Goal: Communication & Community: Answer question/provide support

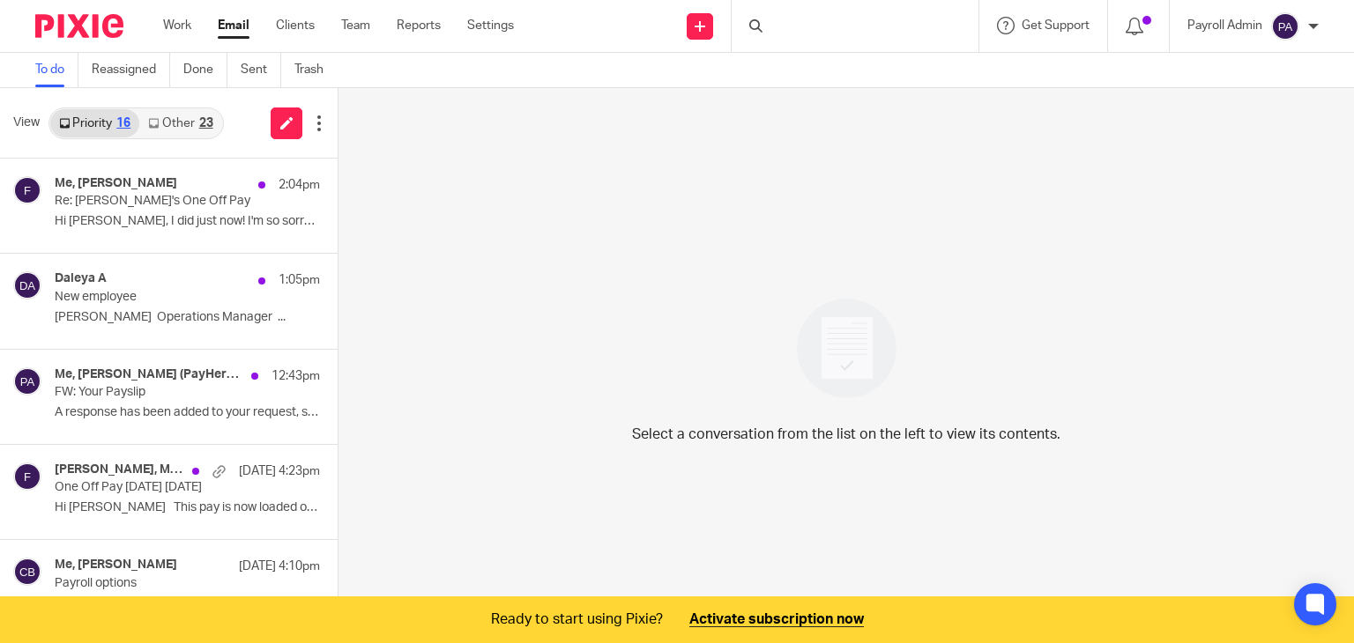
click at [118, 198] on p "Re: Will's One Off Pay" at bounding box center [161, 201] width 212 height 15
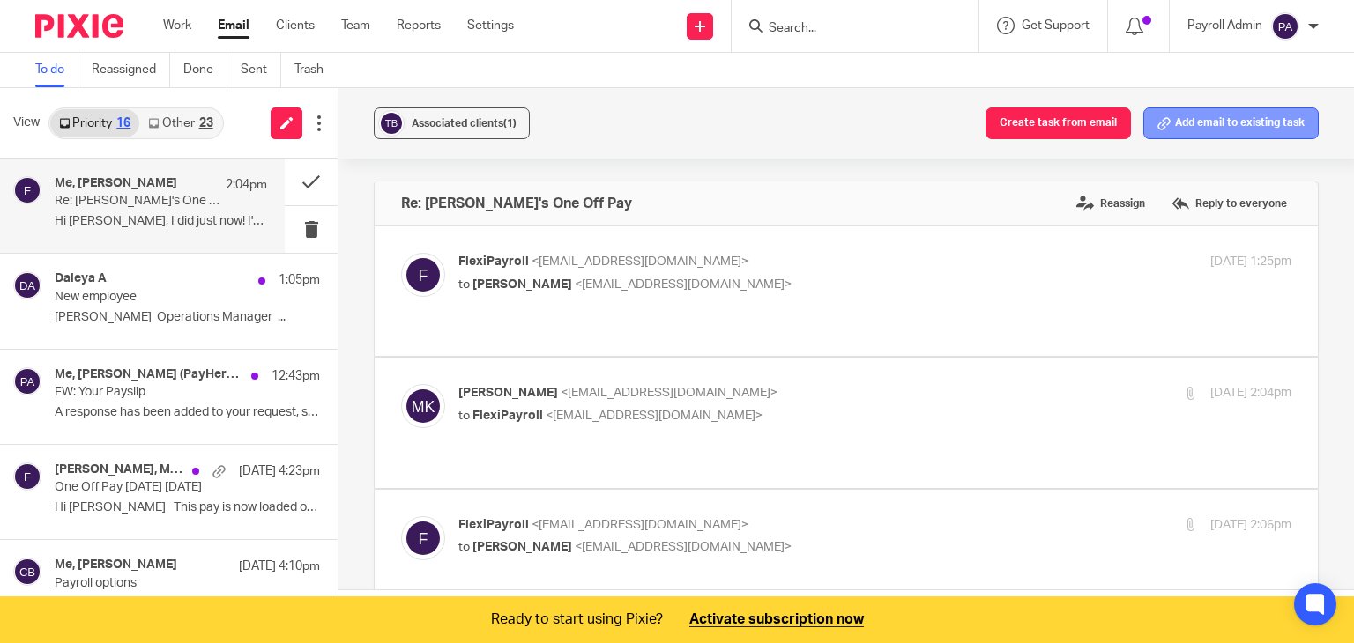
click at [1225, 124] on button "Add email to existing task" at bounding box center [1230, 124] width 175 height 32
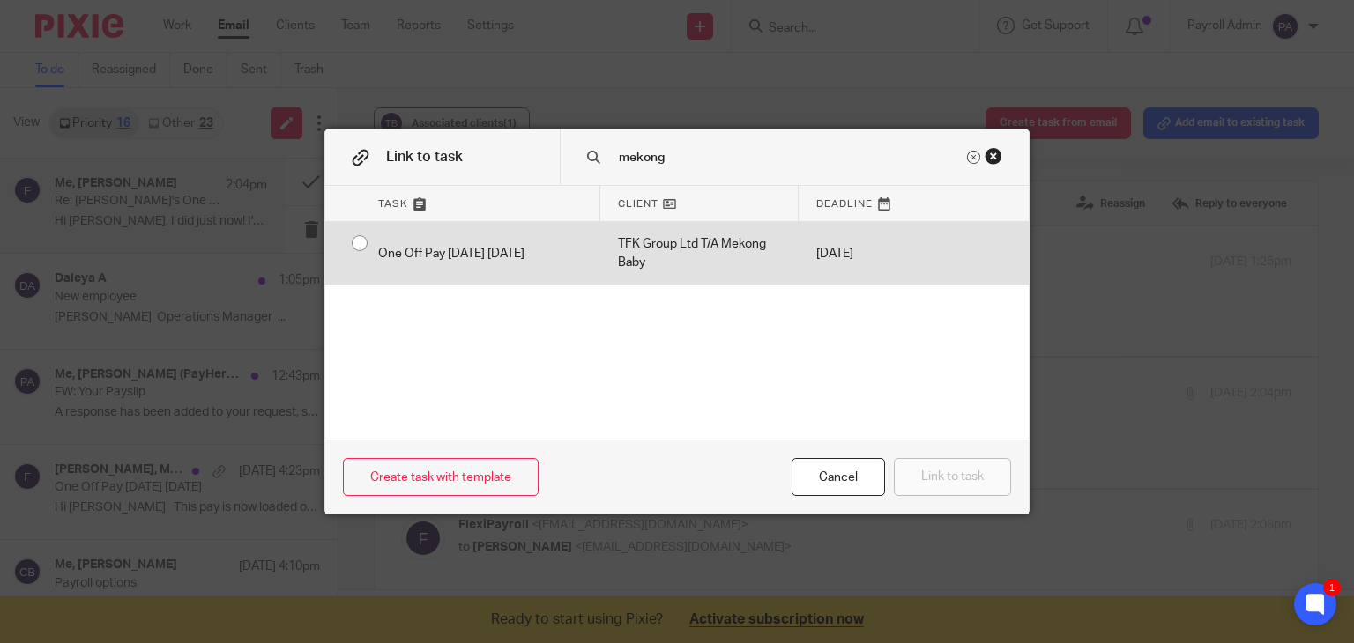
type input "mekong"
click at [361, 241] on div "One Off Pay today 14.8.25" at bounding box center [481, 253] width 240 height 63
radio input "true"
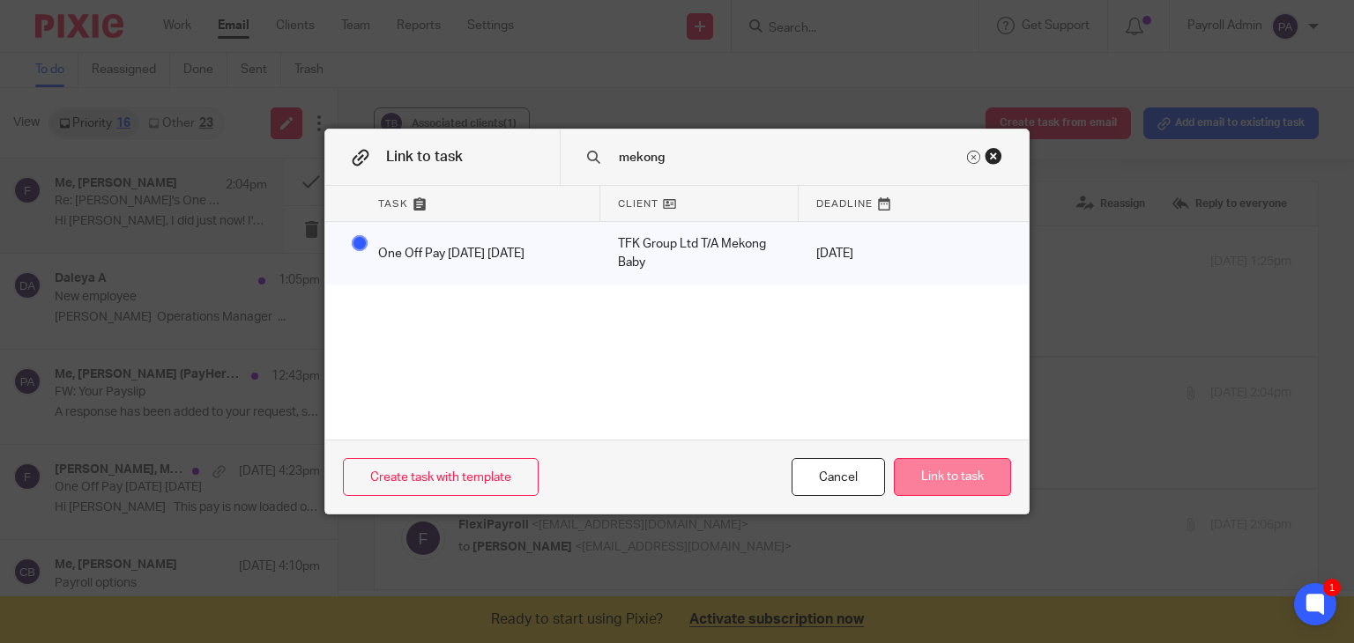
click at [957, 477] on button "Link to task" at bounding box center [952, 477] width 117 height 38
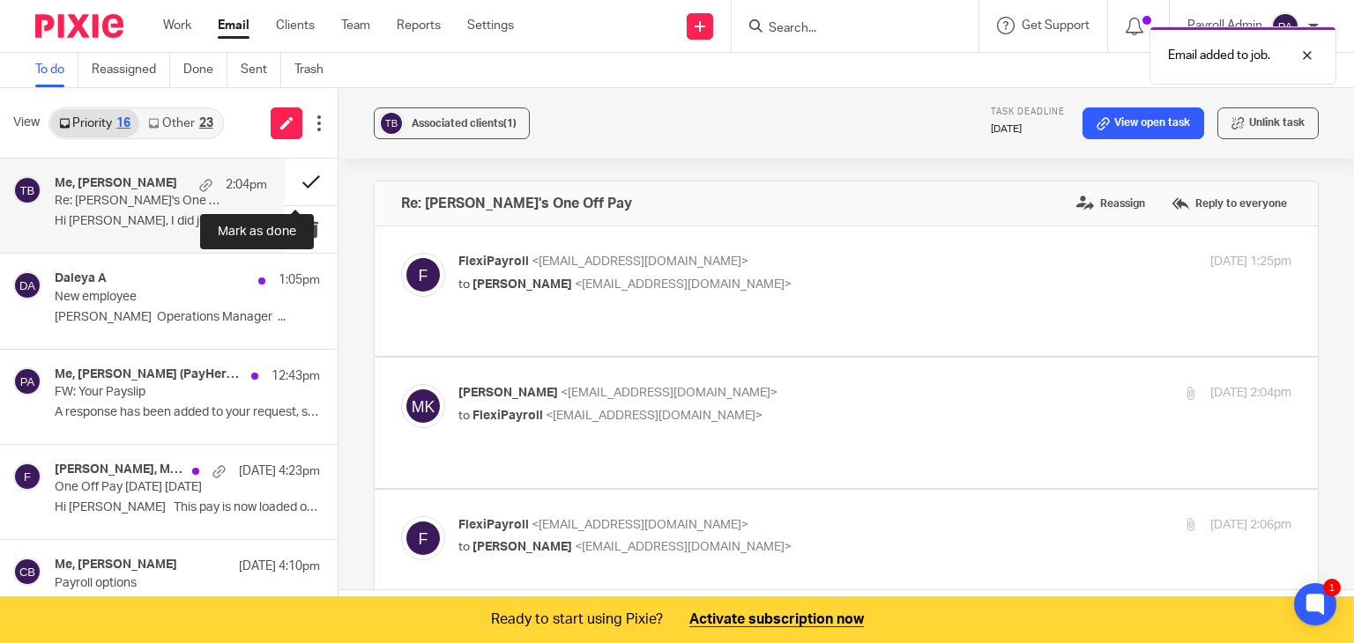
click at [287, 180] on button at bounding box center [311, 182] width 53 height 47
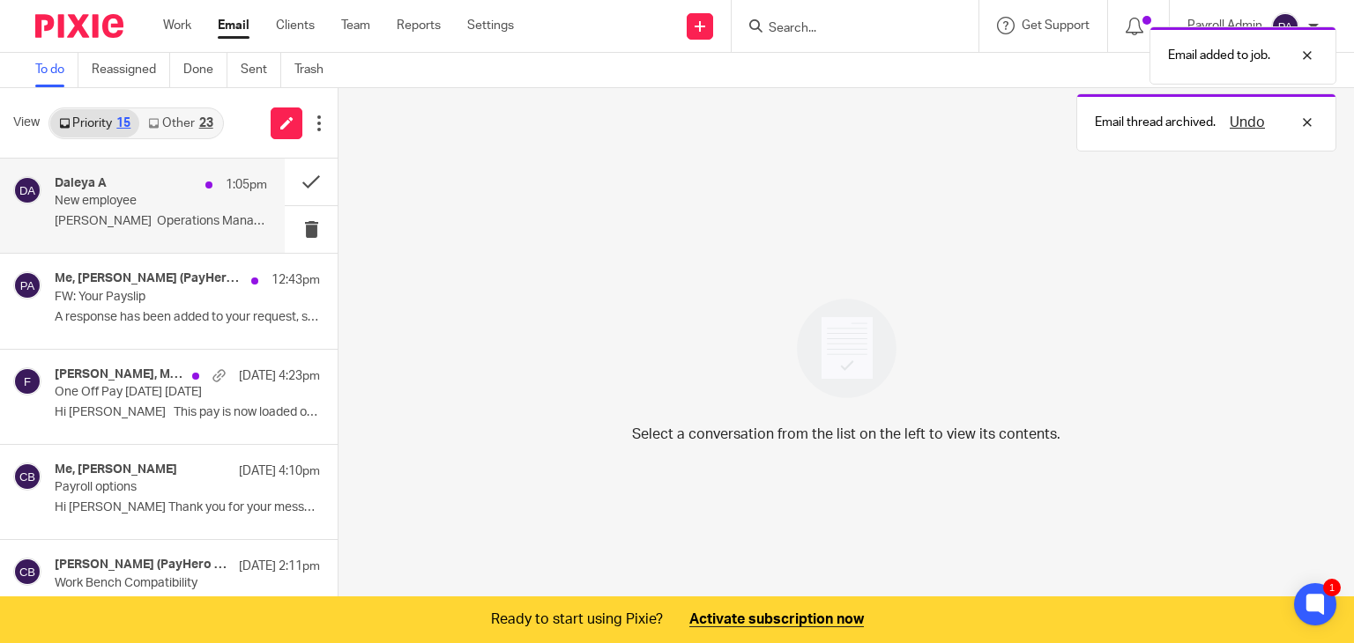
click at [109, 197] on p "New employee" at bounding box center [140, 201] width 170 height 15
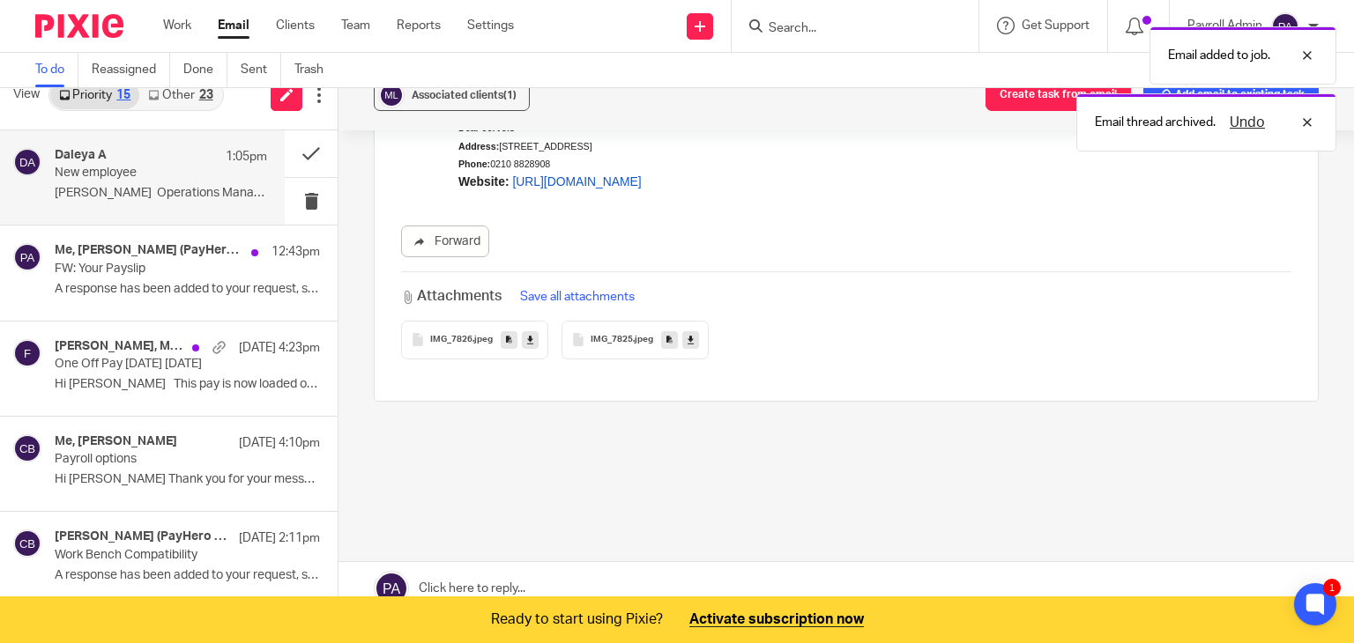
scroll to position [44, 0]
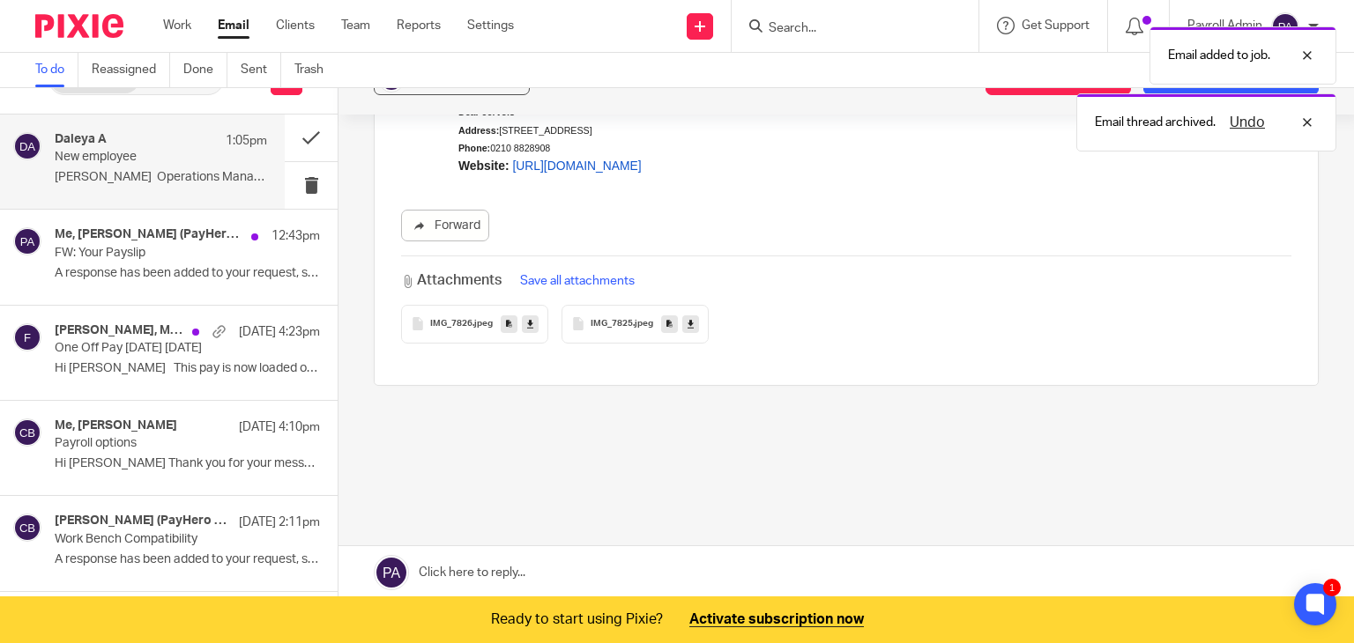
click at [528, 570] on link at bounding box center [845, 572] width 1015 height 53
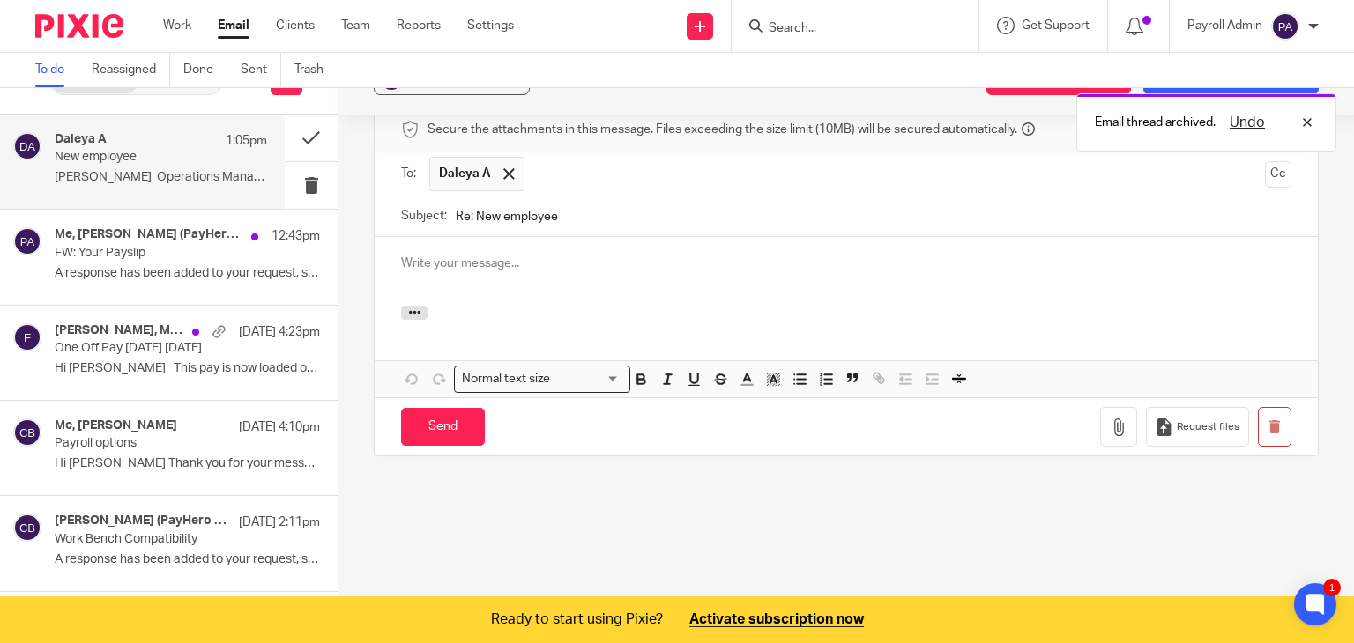
scroll to position [0, 0]
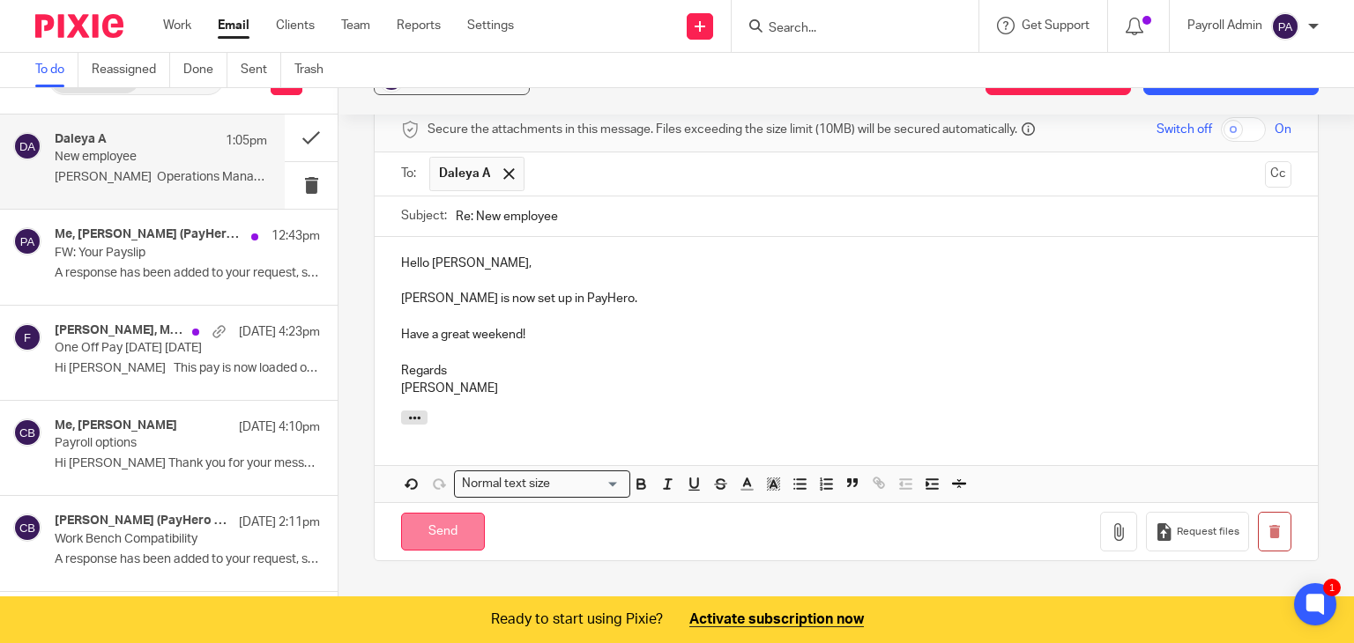
click at [429, 513] on input "Send" at bounding box center [443, 532] width 84 height 38
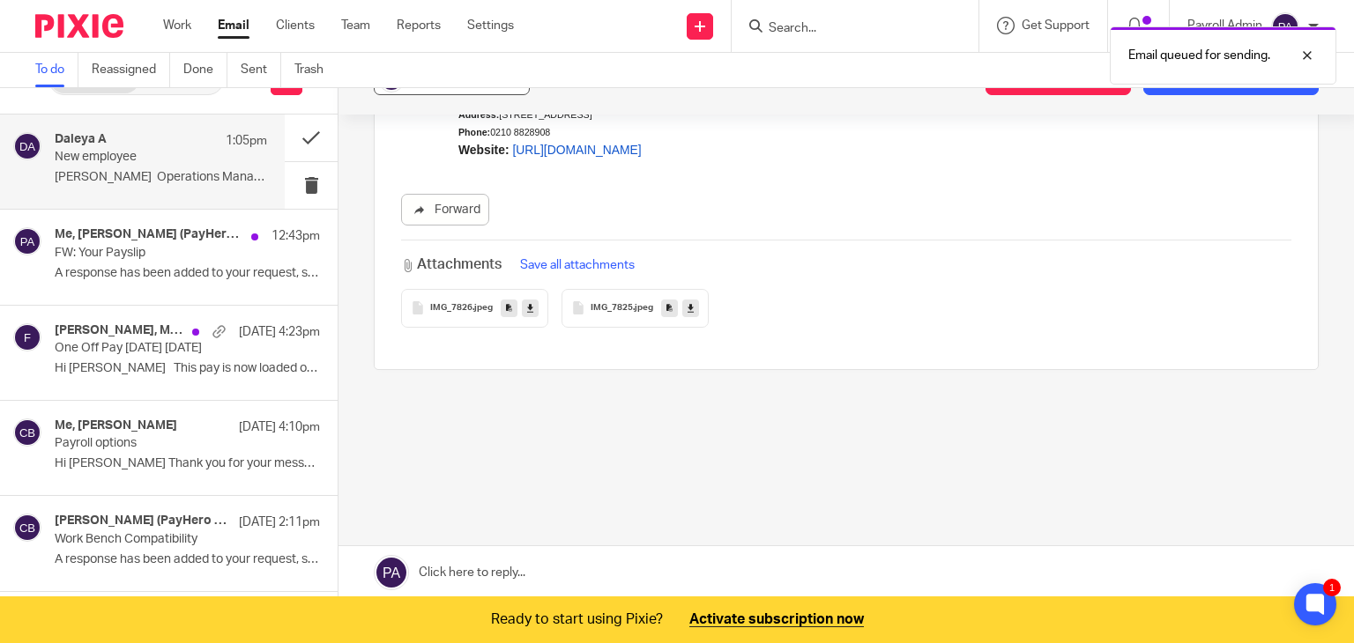
scroll to position [274, 0]
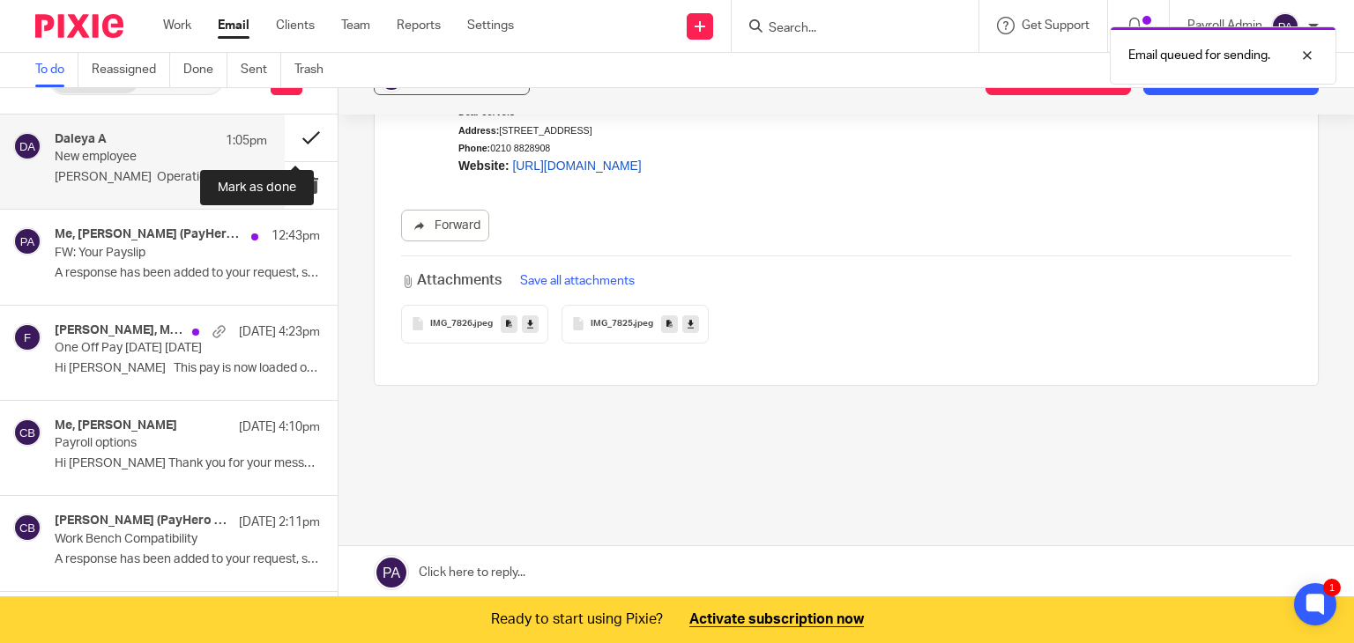
click at [290, 135] on button at bounding box center [311, 138] width 53 height 47
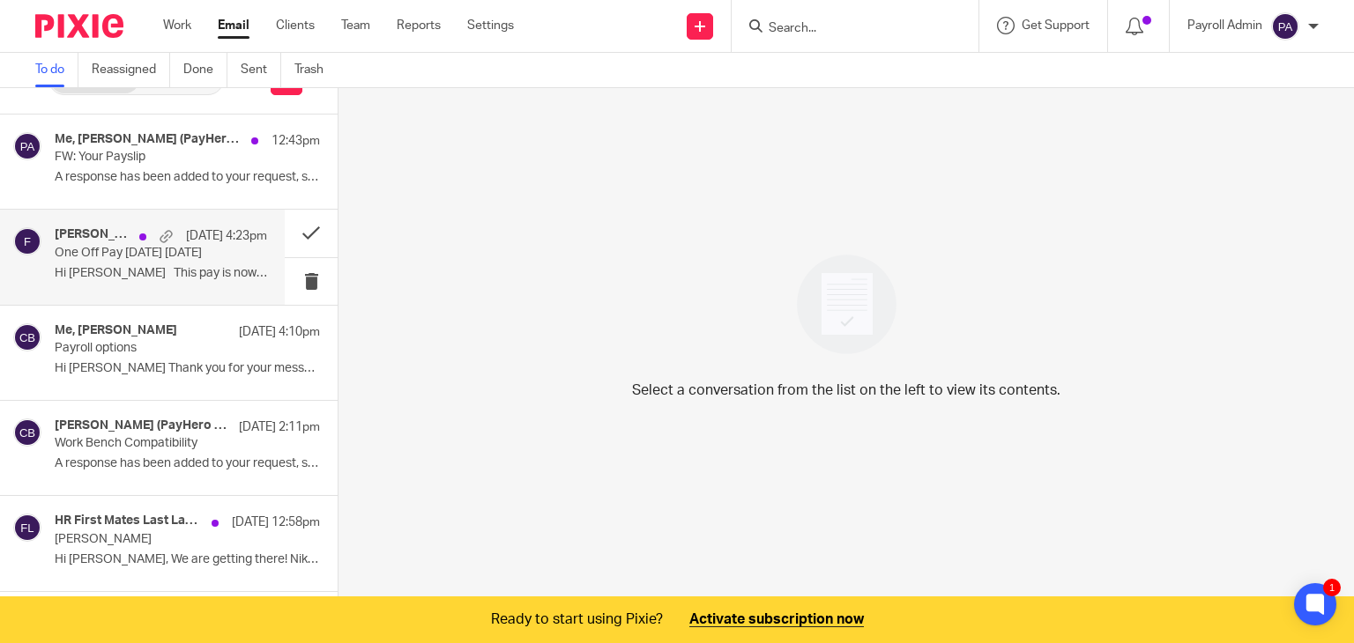
click at [106, 254] on p "One Off Pay today 14.8.25" at bounding box center [140, 253] width 170 height 15
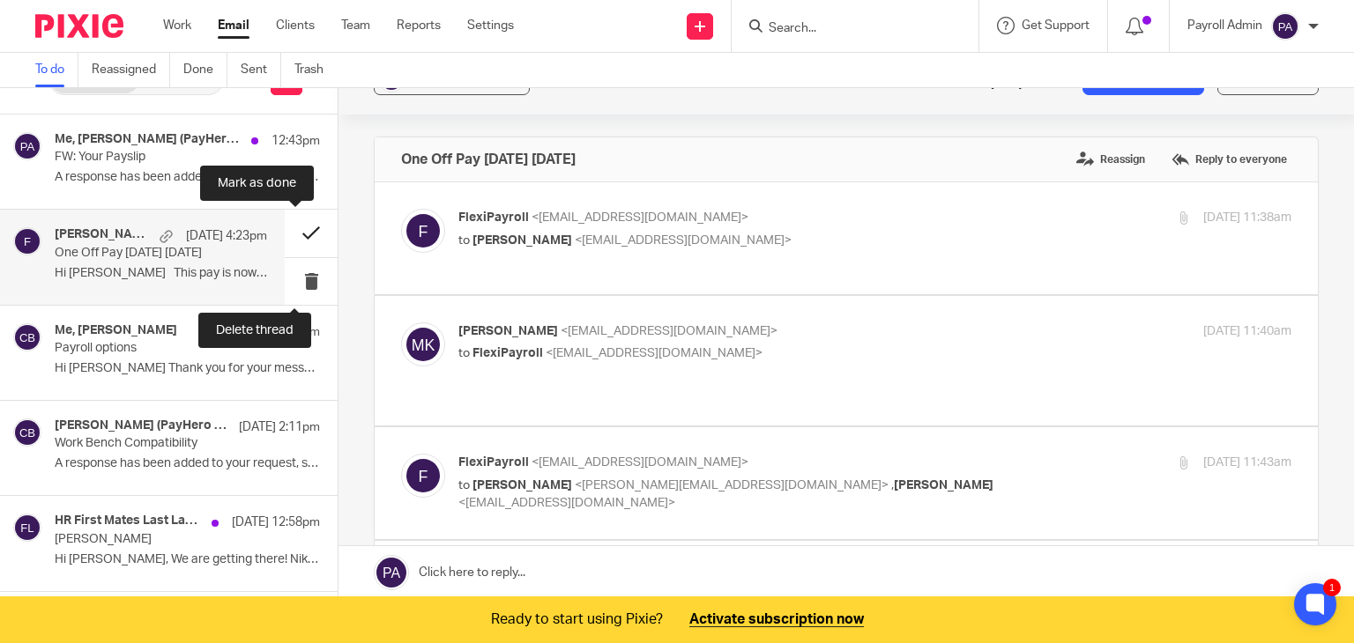
scroll to position [0, 0]
click at [294, 227] on button at bounding box center [311, 233] width 53 height 47
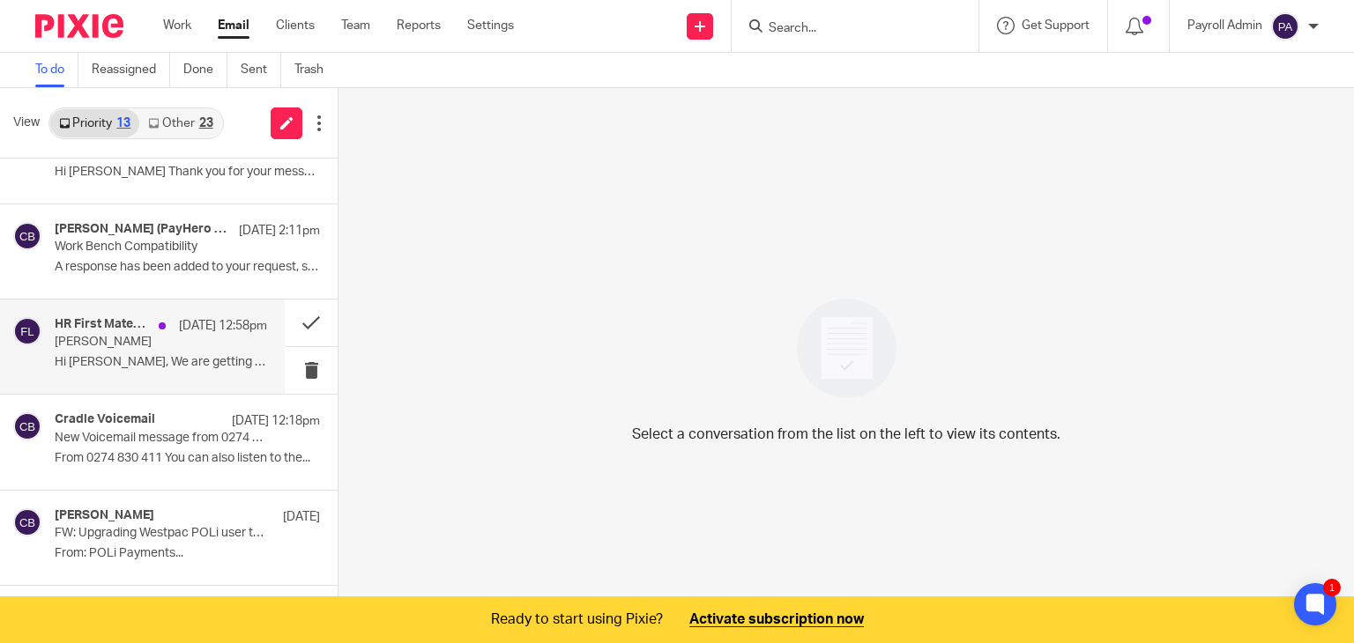
scroll to position [176, 0]
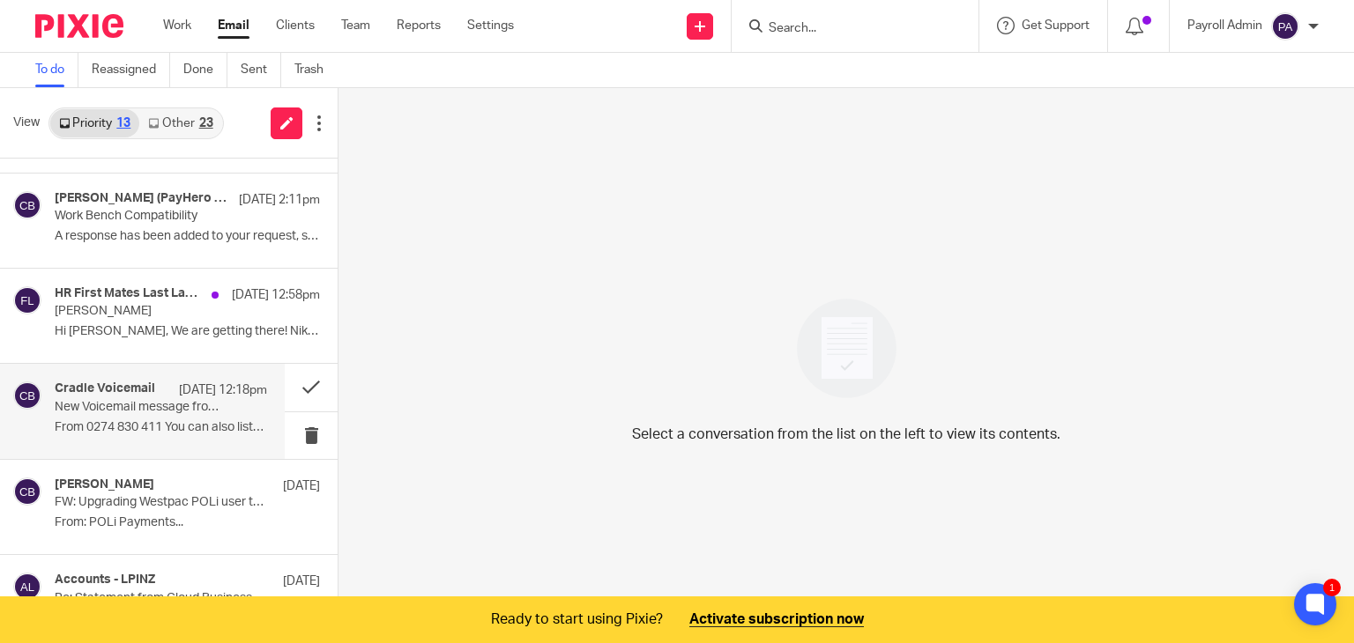
click at [183, 420] on p "From 0274 830 411 You can also listen to the..." at bounding box center [161, 427] width 212 height 15
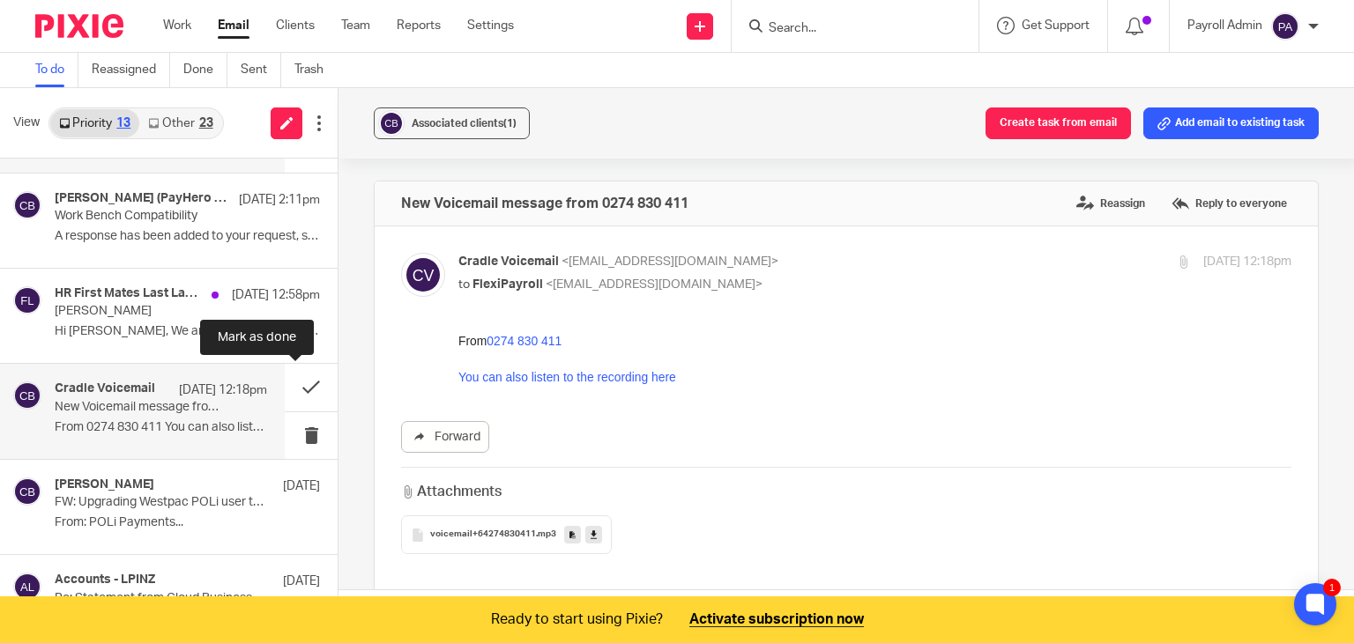
scroll to position [0, 0]
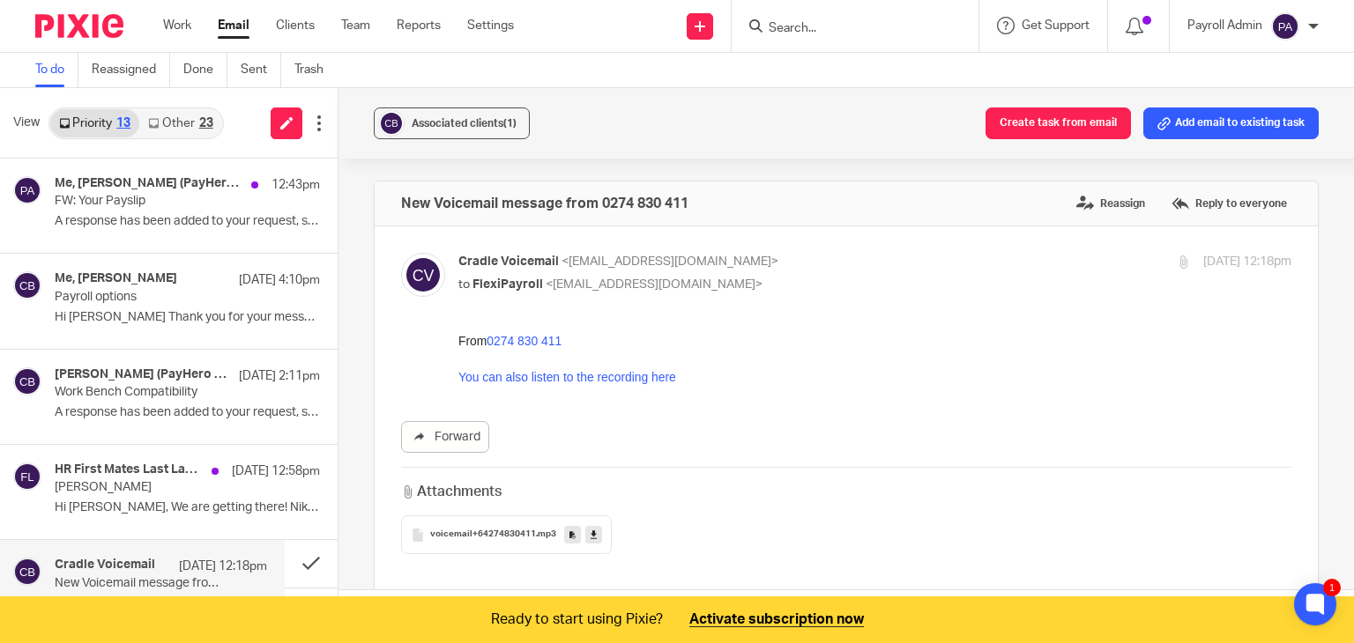
click at [862, 25] on input "Search" at bounding box center [846, 29] width 159 height 16
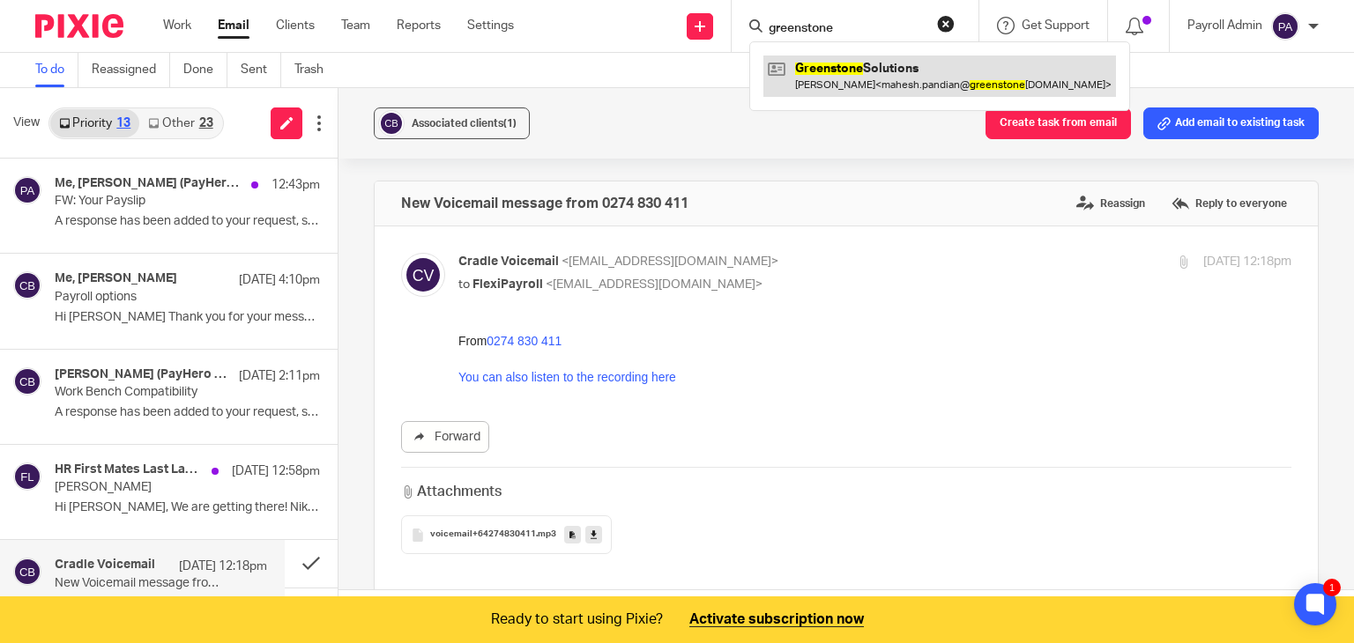
type input "greenstone"
click at [857, 77] on link at bounding box center [939, 76] width 353 height 41
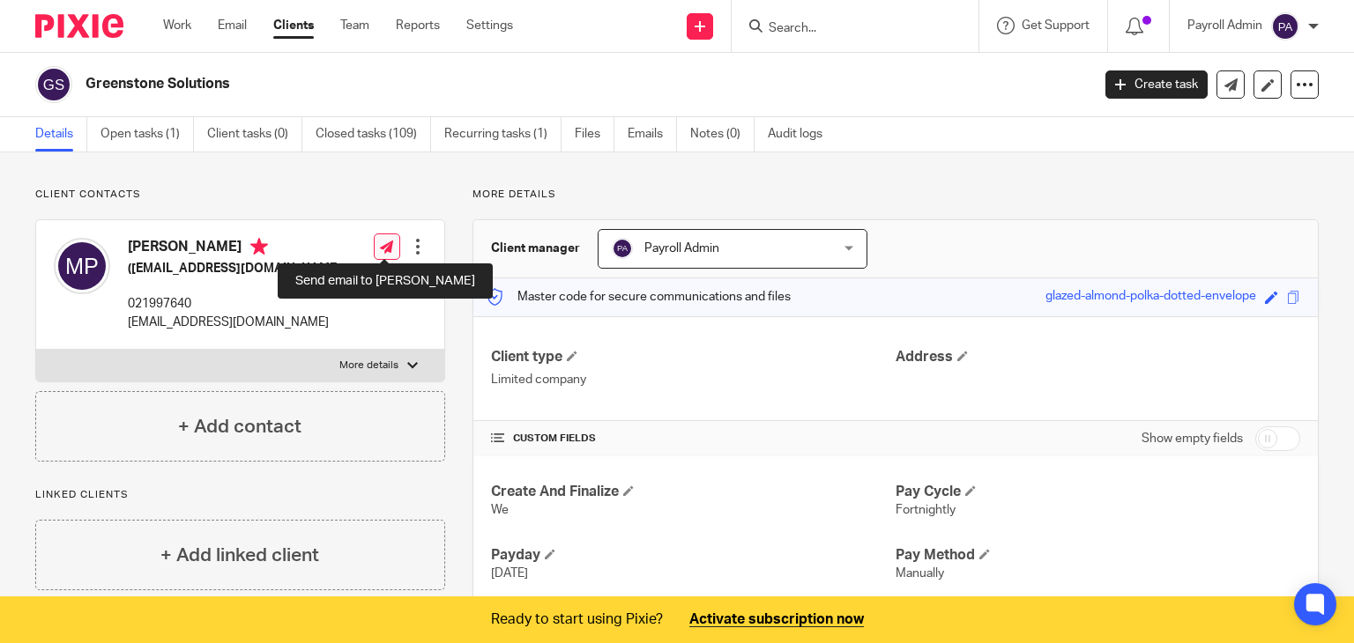
click at [380, 244] on icon at bounding box center [386, 247] width 13 height 13
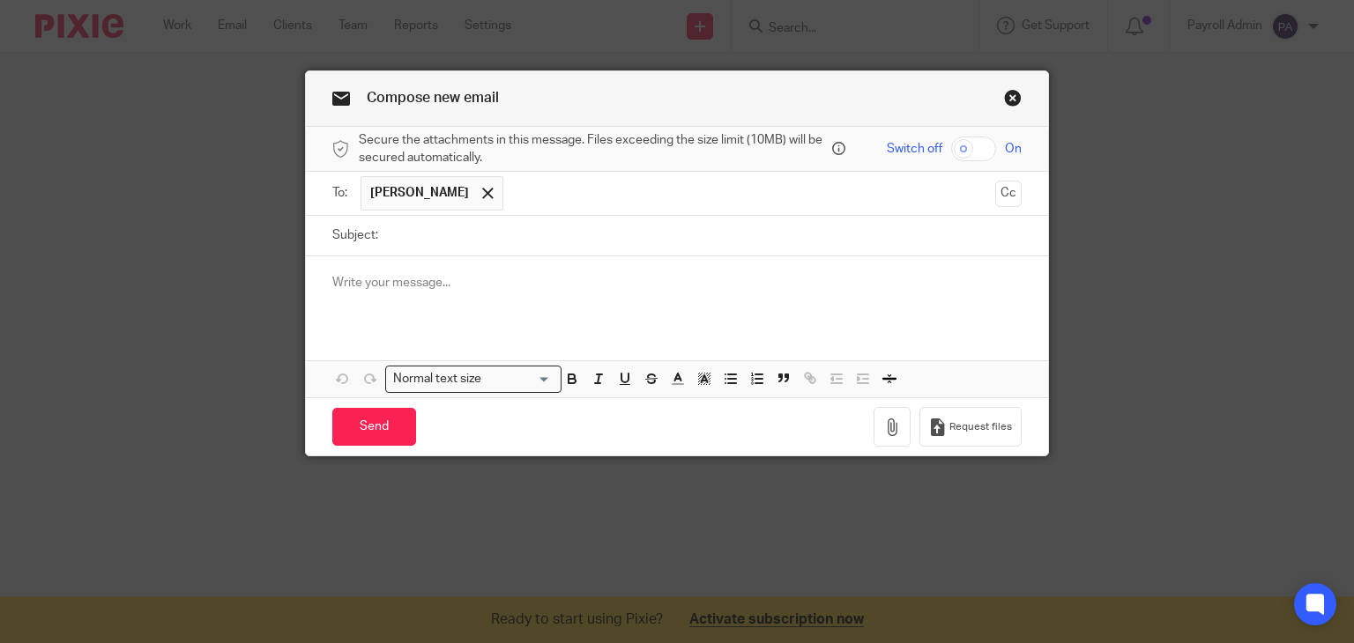
click at [388, 241] on input "Subject:" at bounding box center [705, 236] width 636 height 40
type input "Sharyn's Final Pay"
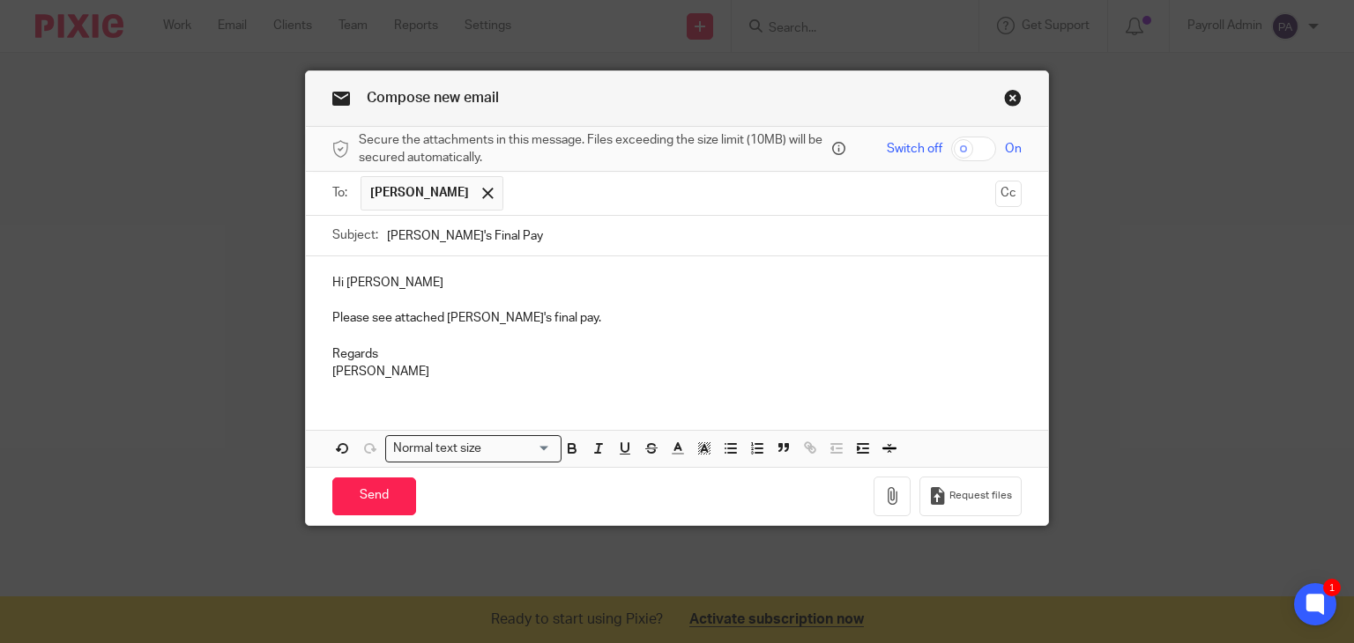
click at [588, 316] on p "Please see attached Sharyn's final pay." at bounding box center [677, 318] width 690 height 18
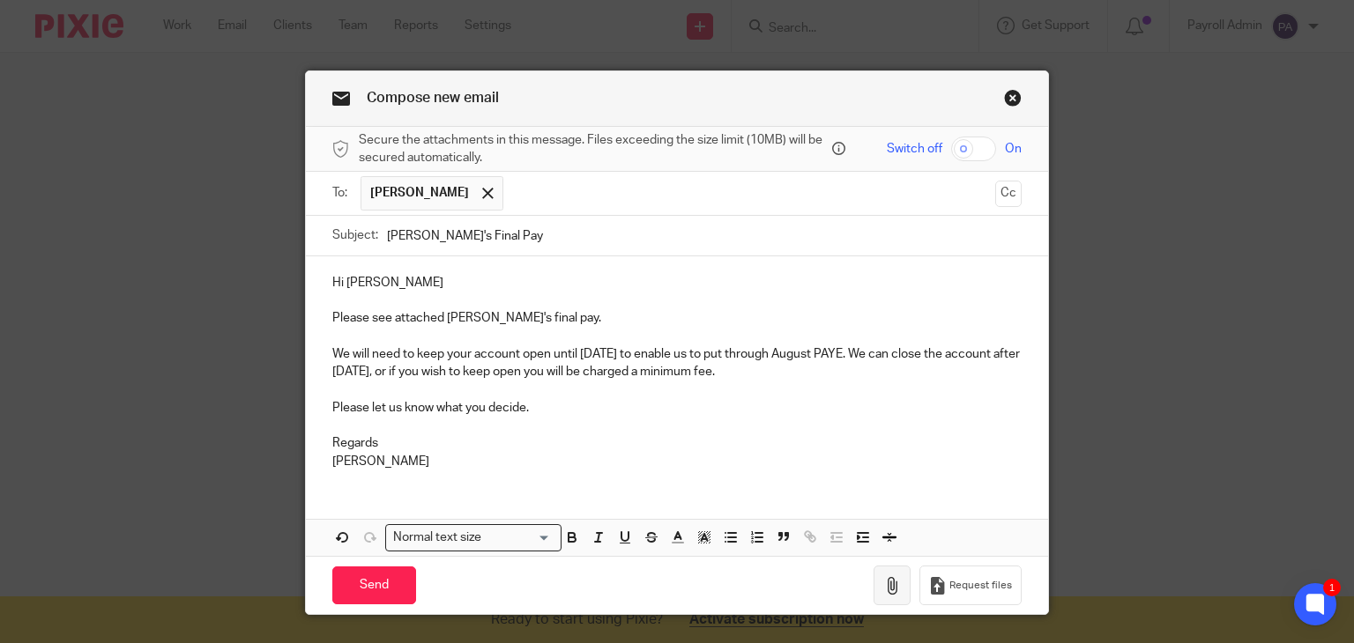
click at [883, 583] on icon "button" at bounding box center [892, 586] width 18 height 18
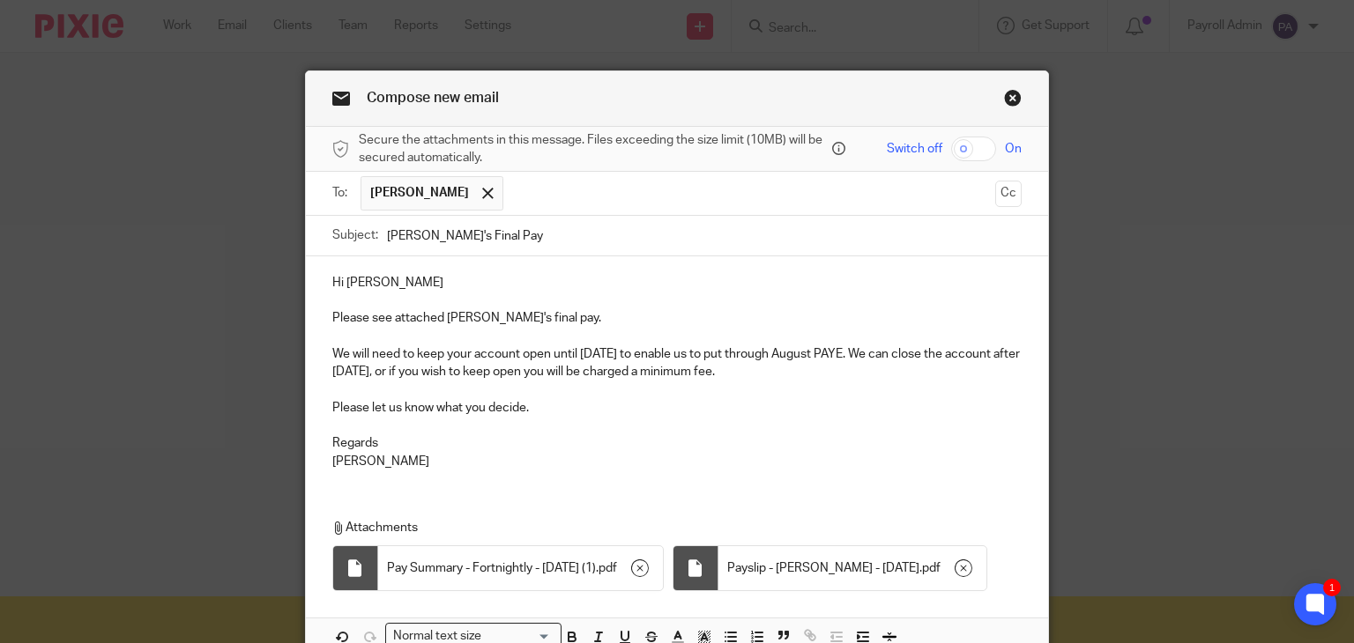
click at [568, 371] on p "We will need to keep your account open until 20th September to enable us to put…" at bounding box center [677, 364] width 690 height 36
click at [842, 373] on p "We will need to keep your account open until 20th September to enable us to put…" at bounding box center [677, 364] width 690 height 36
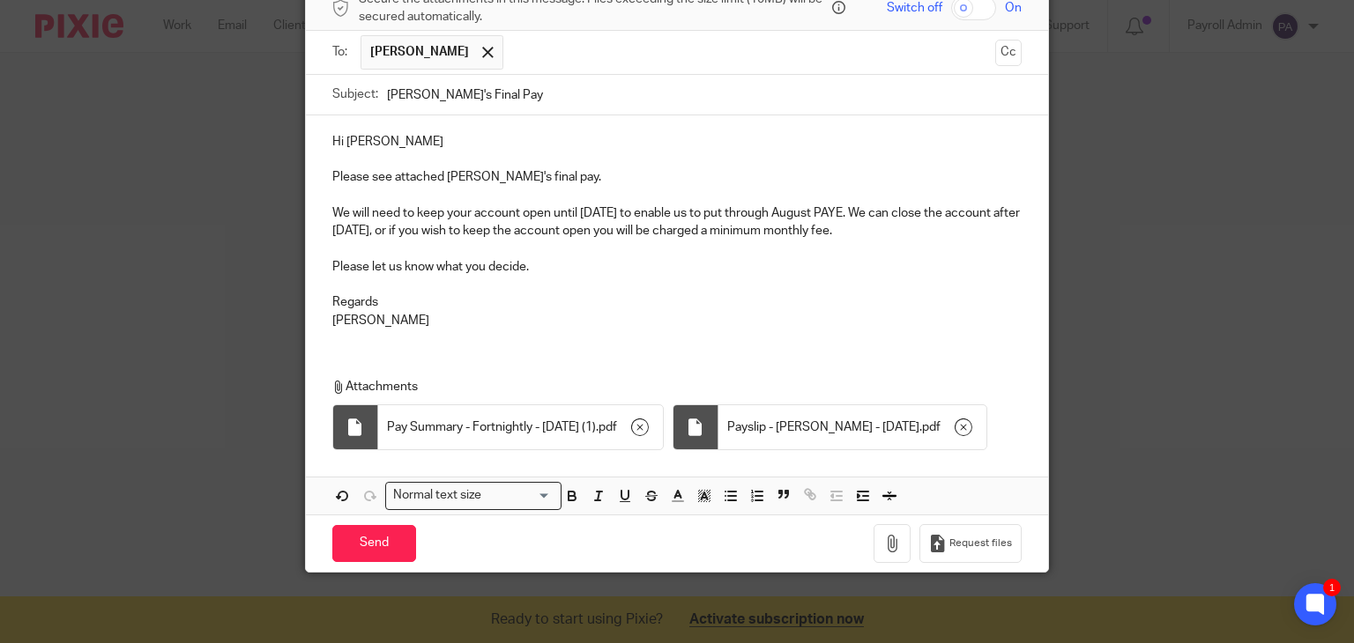
scroll to position [194, 0]
click at [363, 543] on input "Send" at bounding box center [374, 544] width 84 height 38
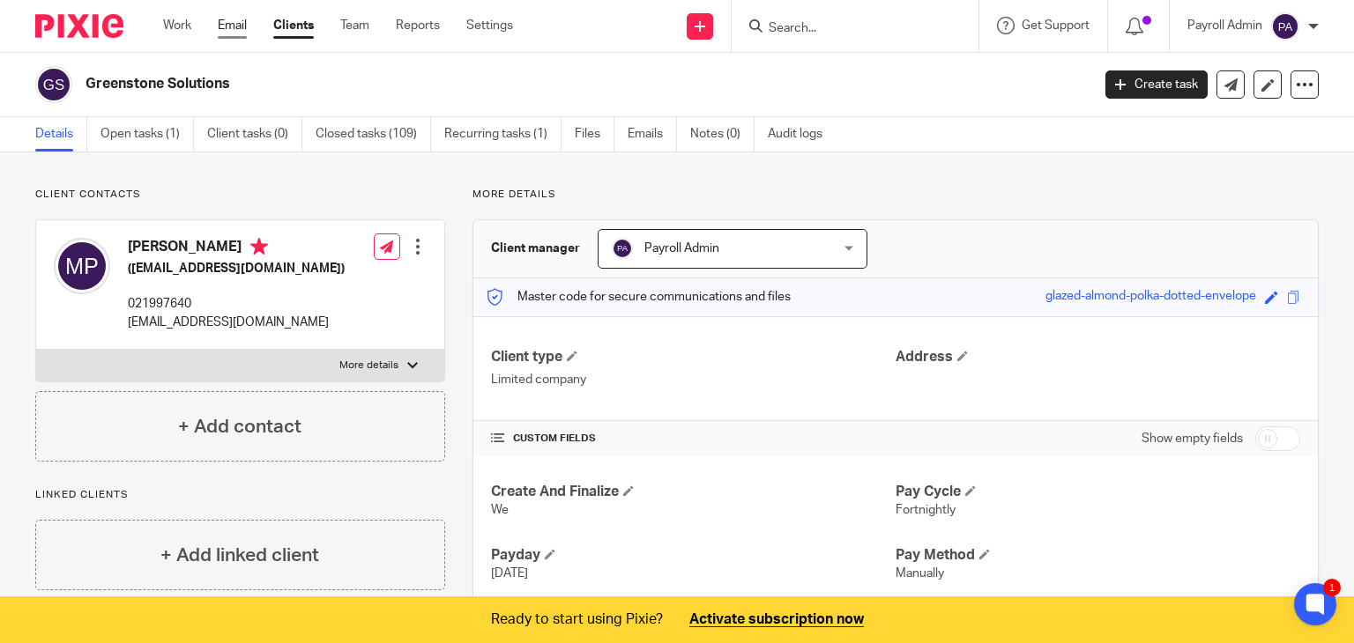
click at [243, 27] on link "Email" at bounding box center [232, 26] width 29 height 18
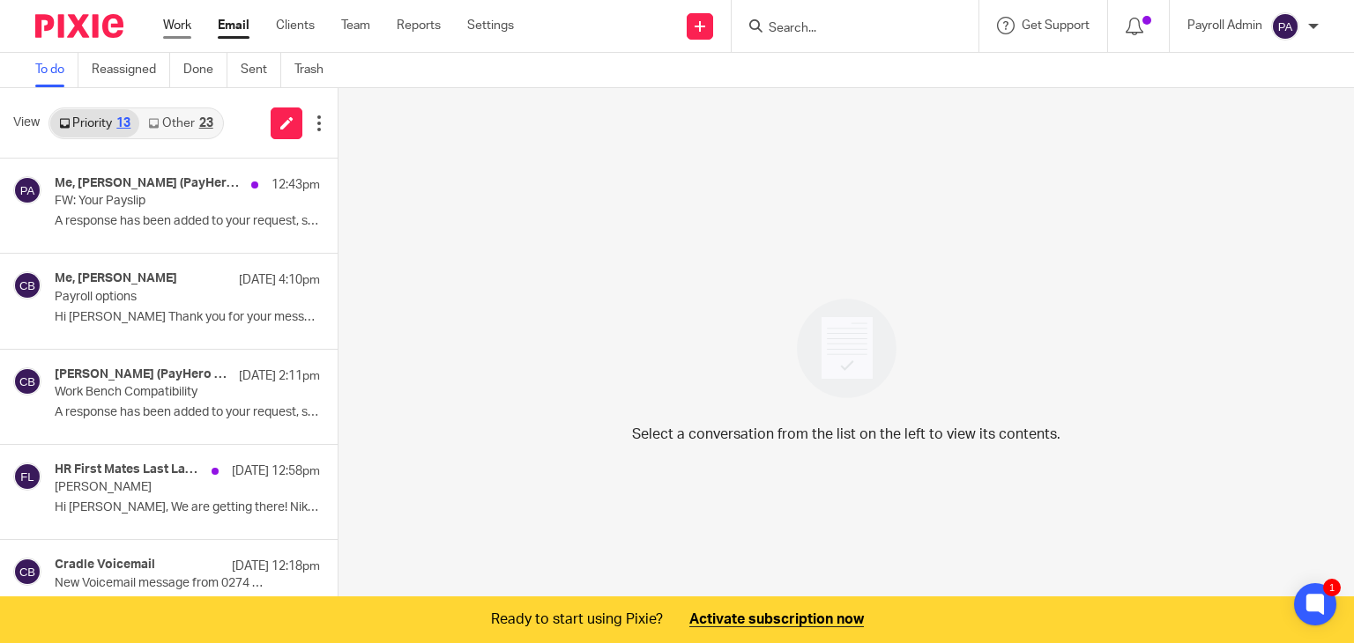
click at [190, 26] on link "Work" at bounding box center [177, 26] width 28 height 18
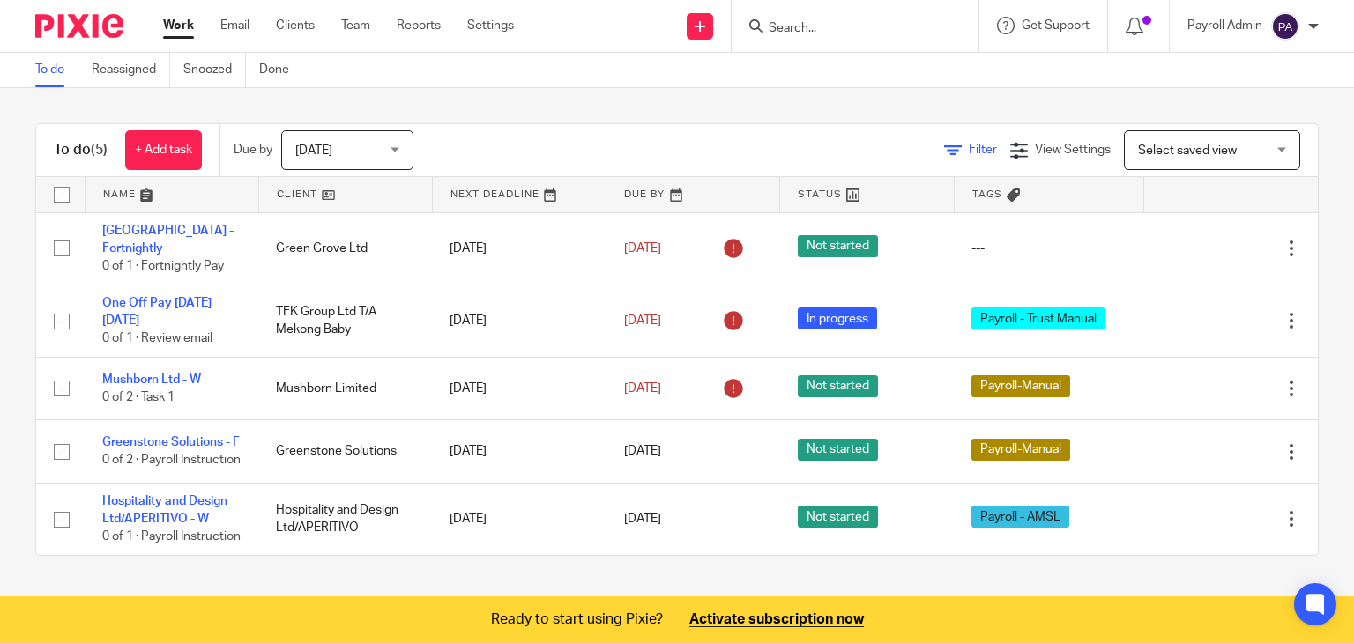
click at [969, 146] on span "Filter" at bounding box center [983, 150] width 28 height 12
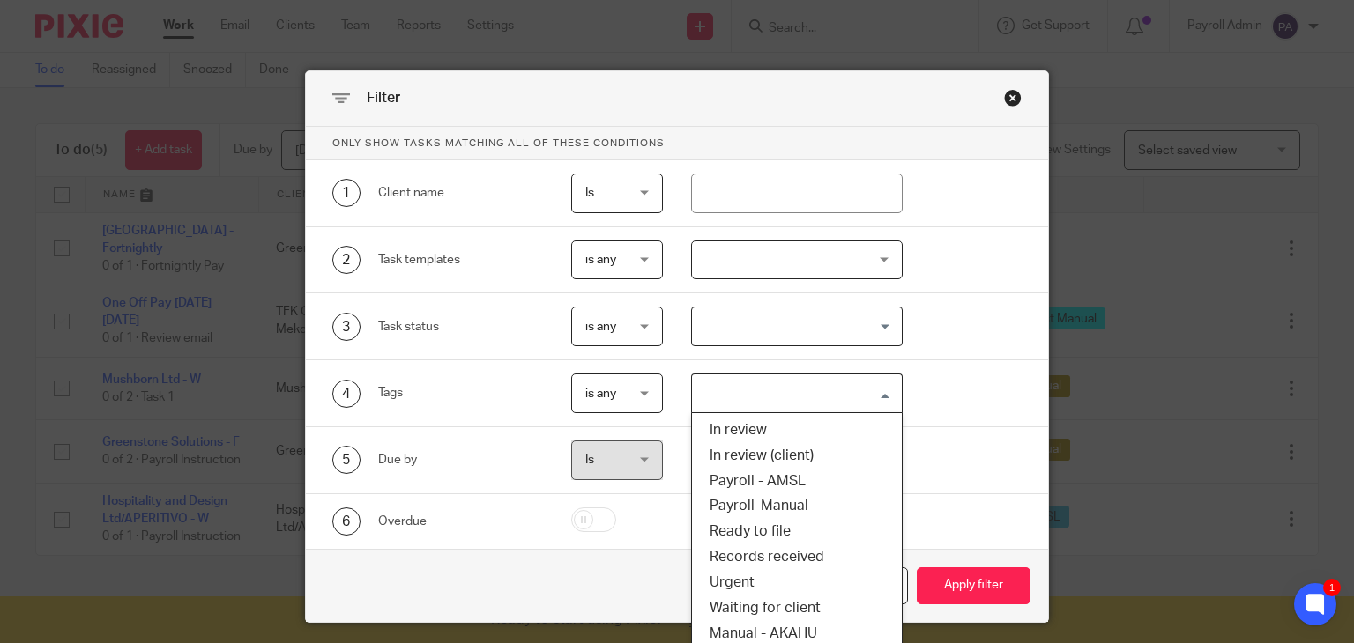
click at [880, 392] on input "Search for option" at bounding box center [793, 393] width 198 height 31
click at [805, 483] on li "Payroll - AMSL" at bounding box center [797, 482] width 210 height 26
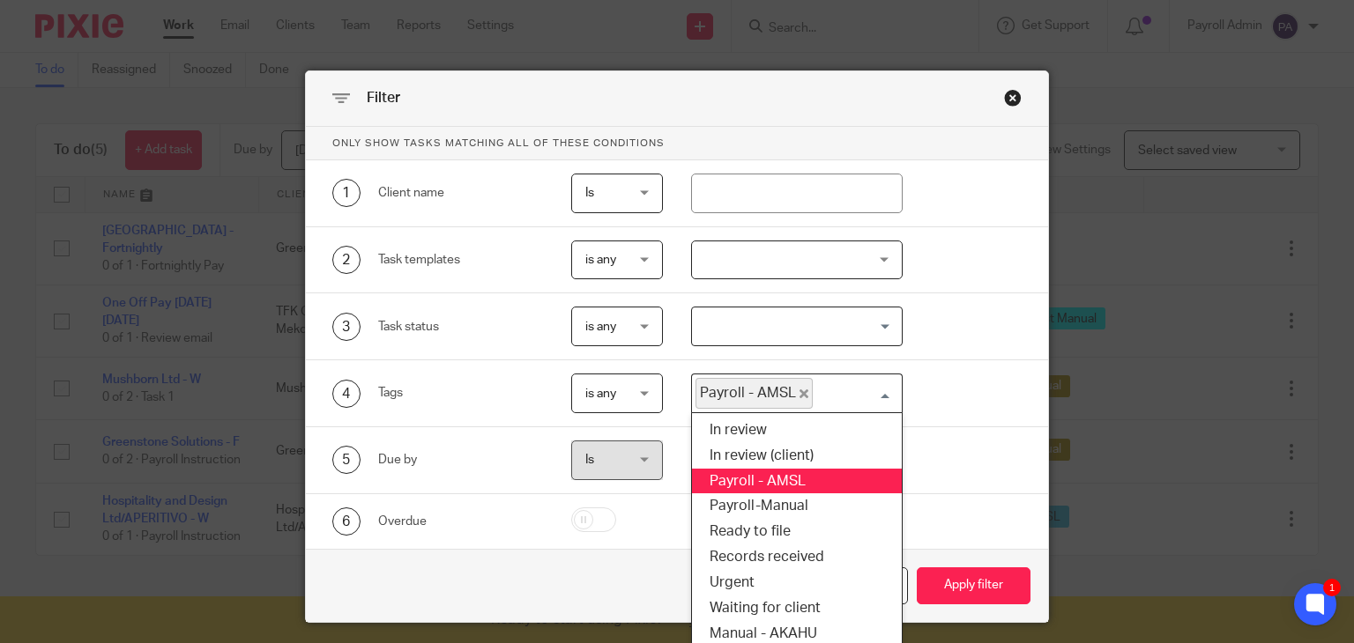
click at [876, 389] on input "Search for option" at bounding box center [853, 393] width 78 height 31
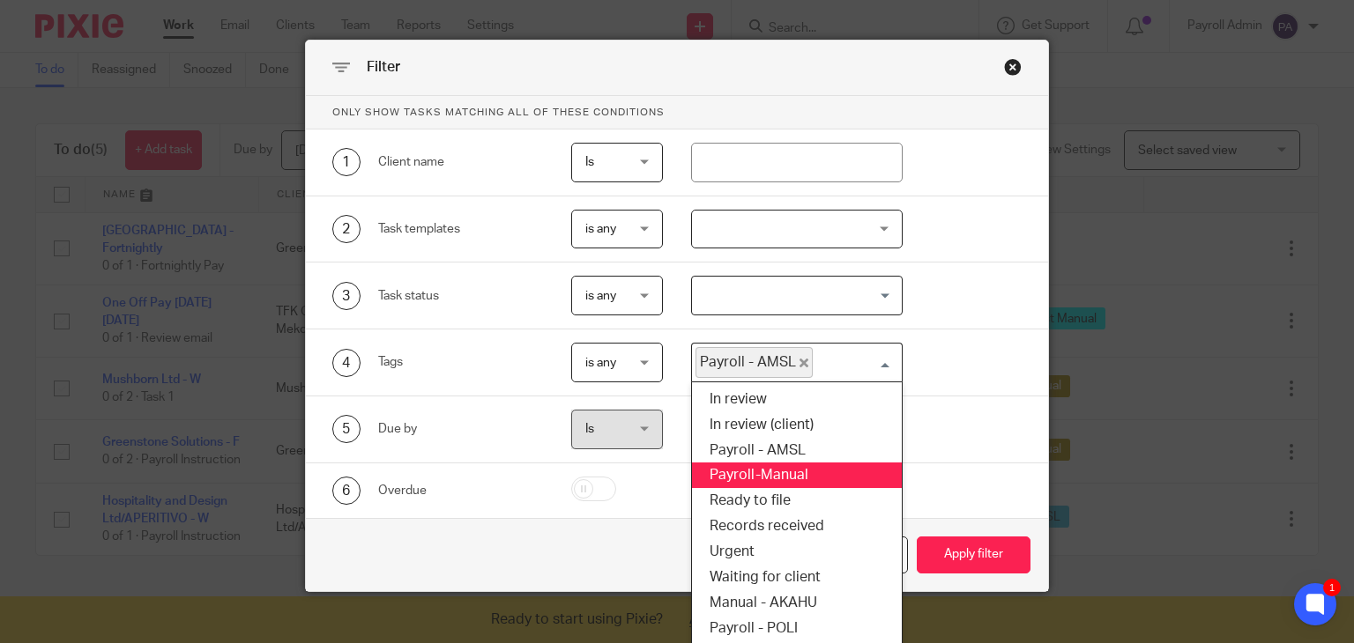
scroll to position [58, 0]
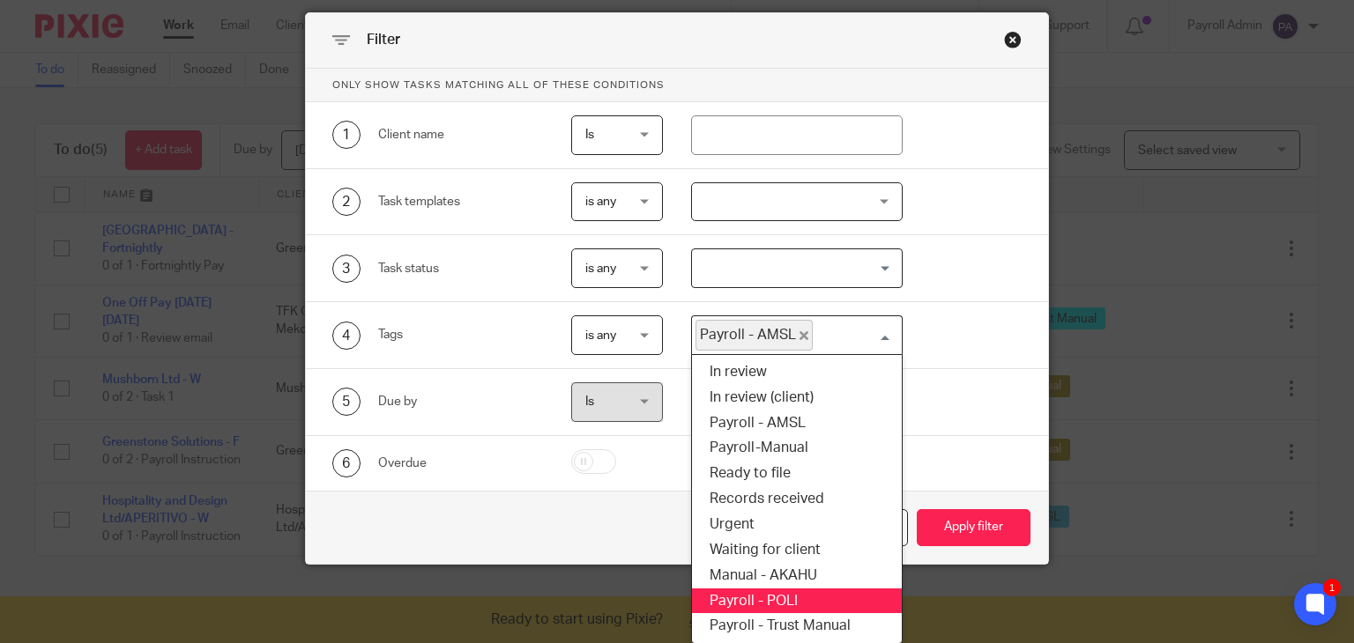
click at [800, 598] on li "Payroll - POLI" at bounding box center [797, 602] width 210 height 26
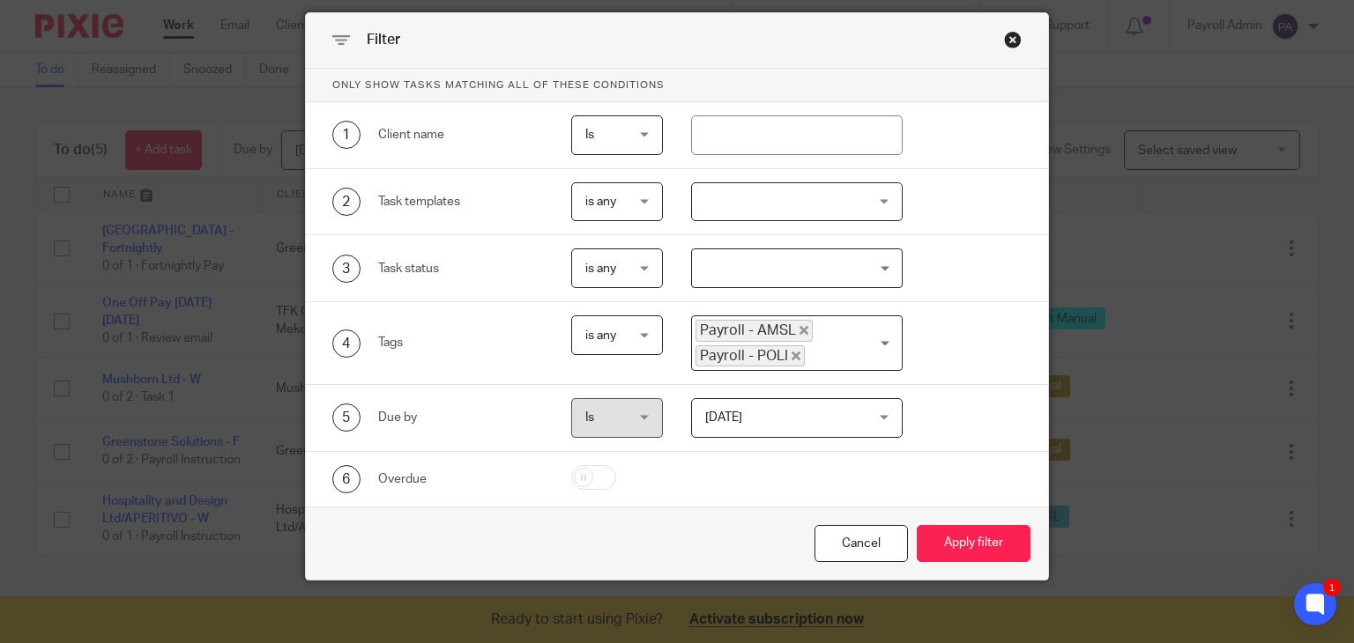
click at [874, 338] on div "Payroll - AMSL Payroll - POLI" at bounding box center [793, 341] width 202 height 50
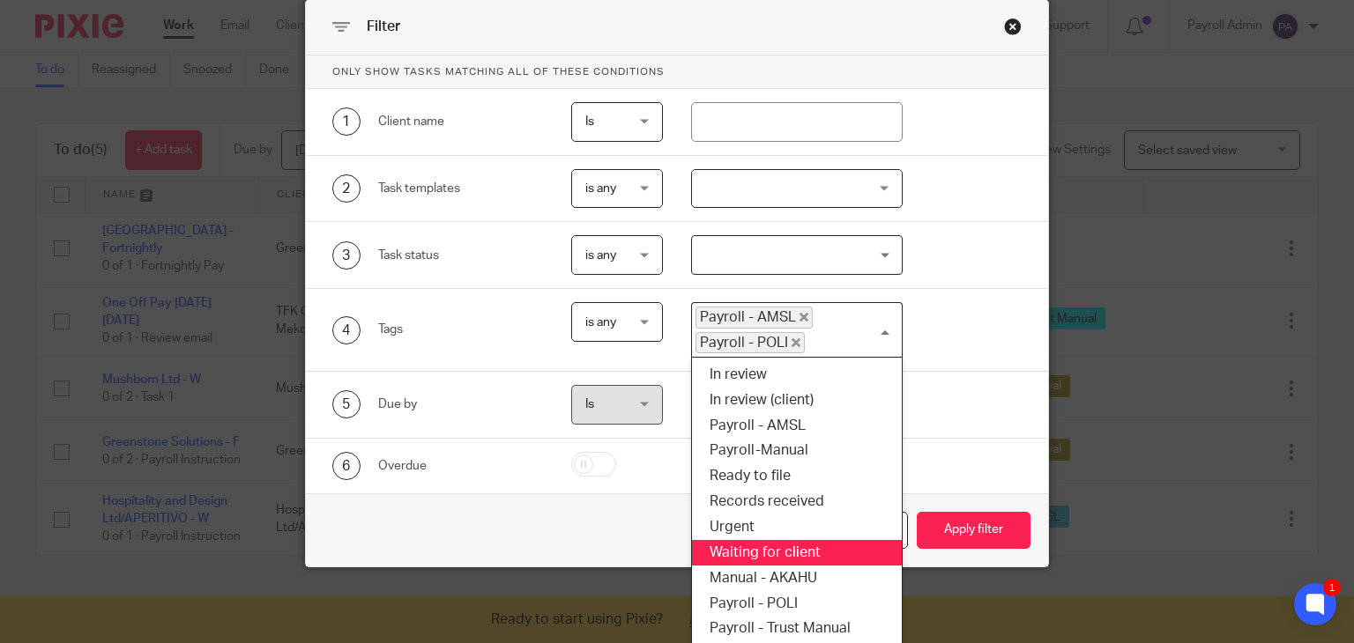
scroll to position [73, 0]
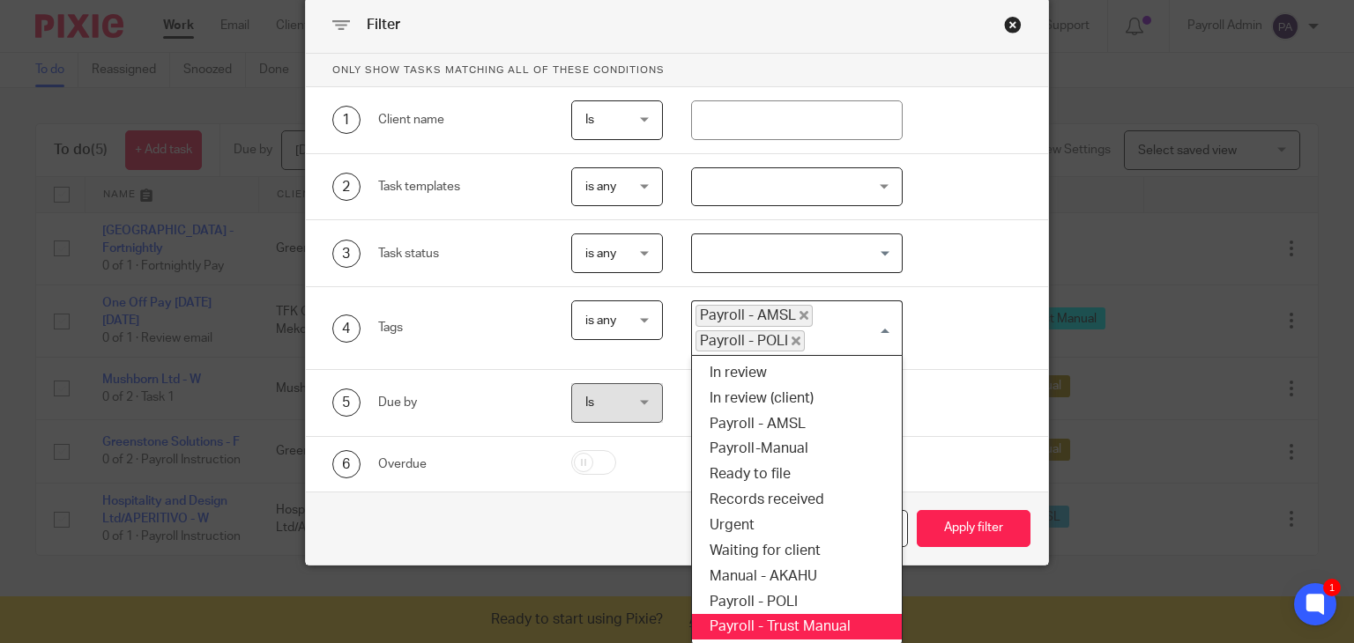
click at [828, 626] on li "Payroll - Trust Manual" at bounding box center [797, 627] width 210 height 26
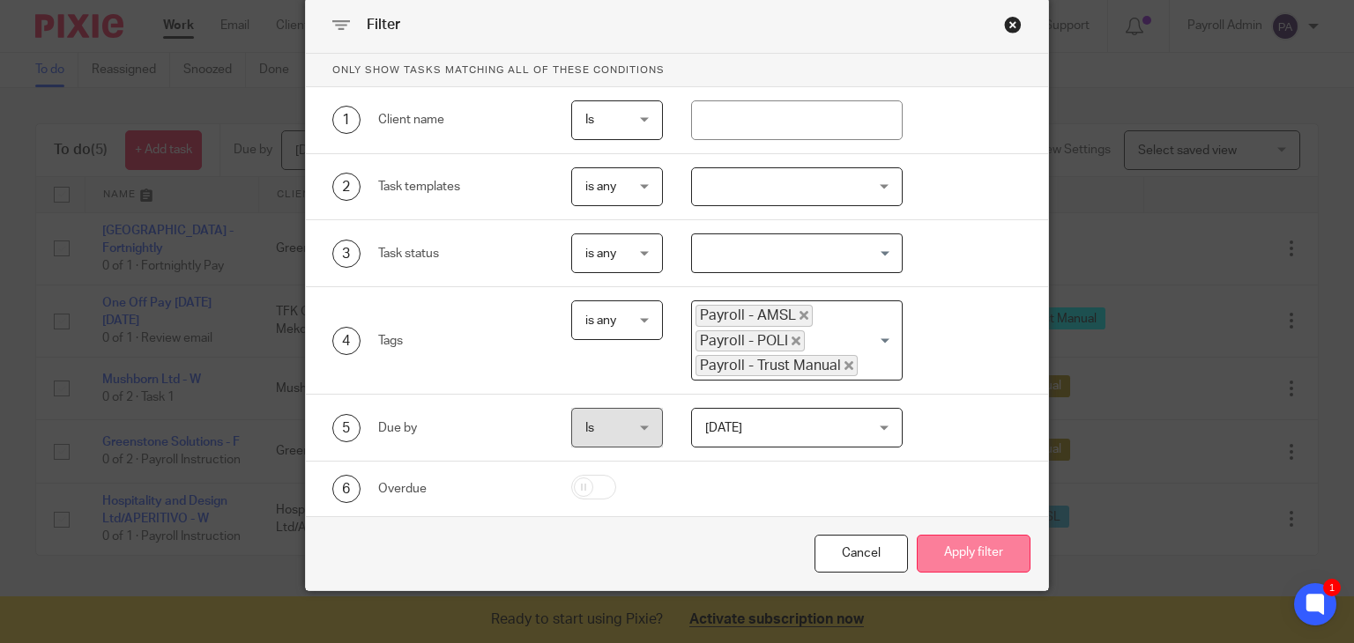
click at [939, 548] on button "Apply filter" at bounding box center [974, 554] width 114 height 38
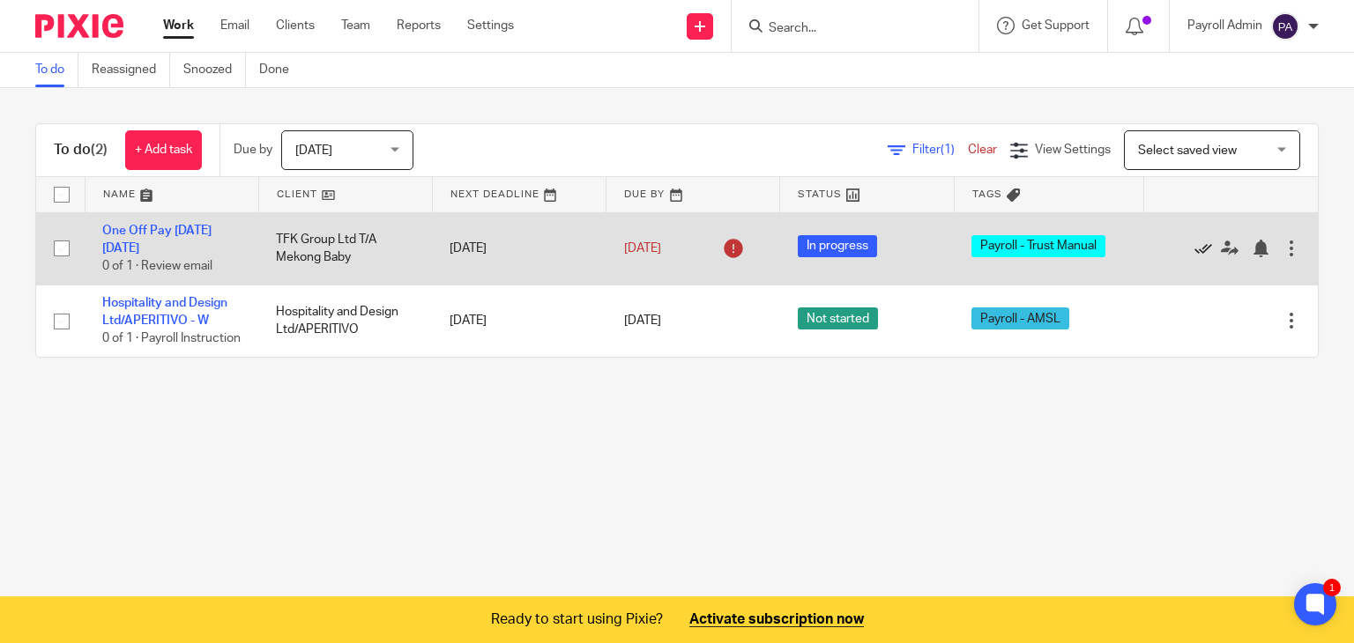
click at [1194, 244] on icon at bounding box center [1203, 249] width 18 height 18
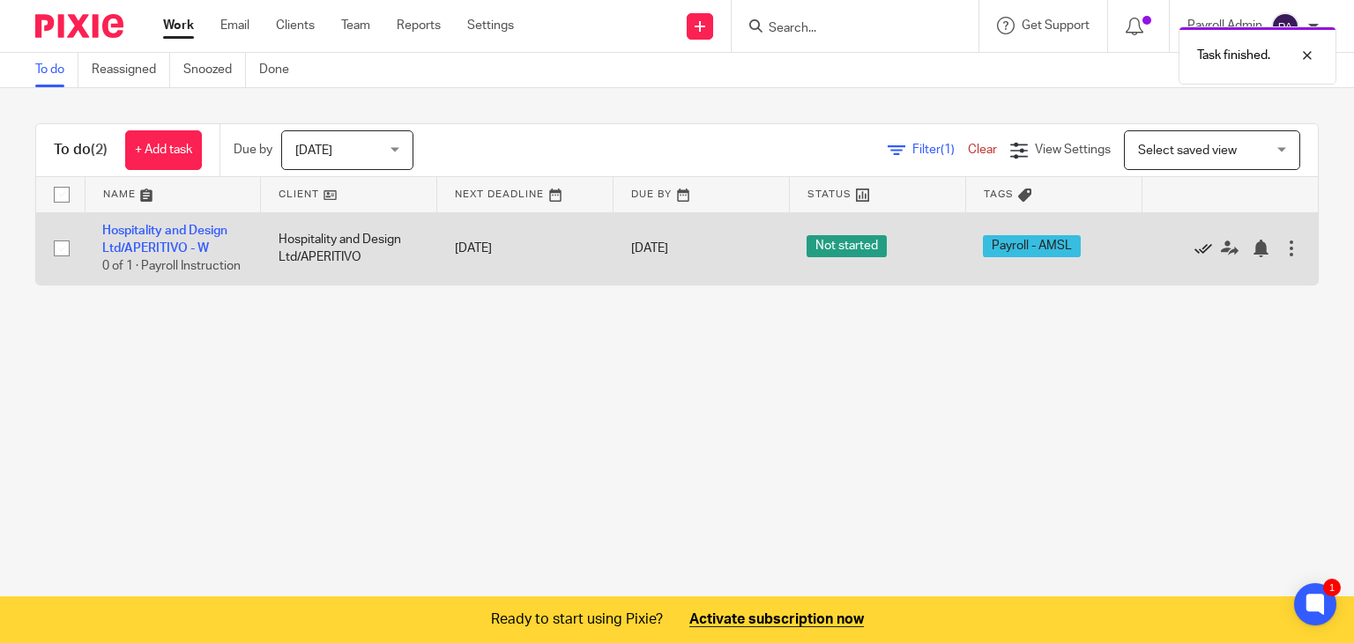
click at [1194, 251] on icon at bounding box center [1203, 249] width 18 height 18
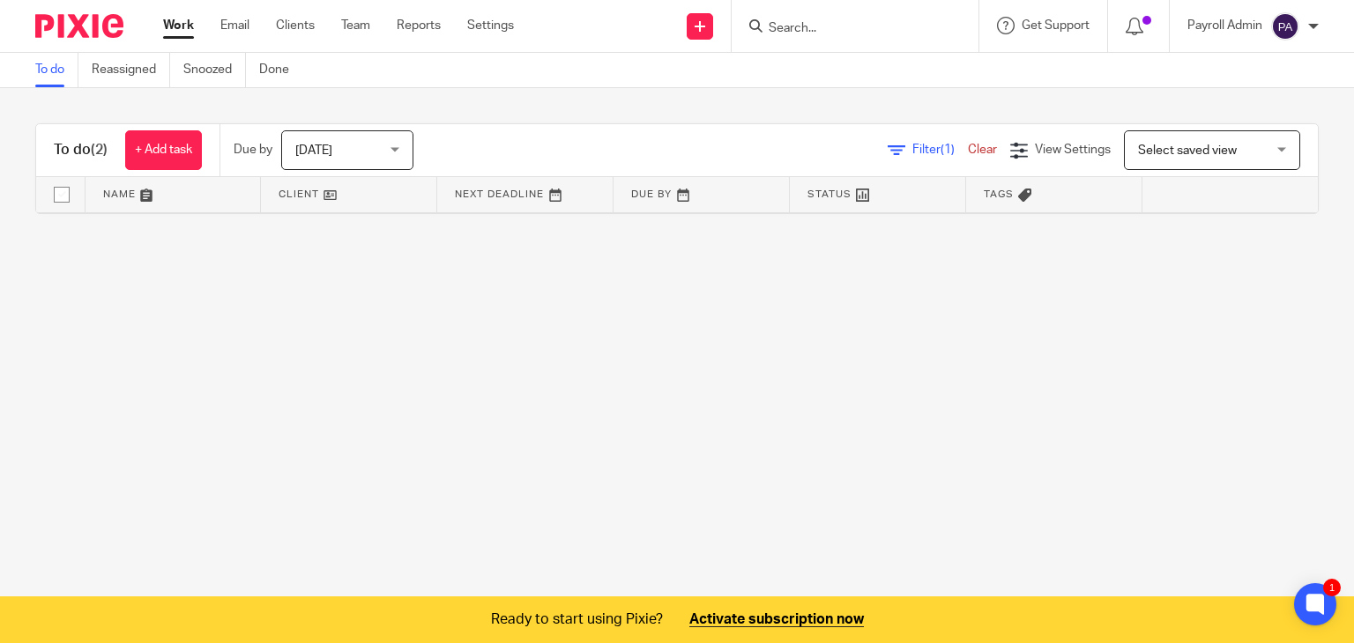
click at [968, 152] on link "Clear" at bounding box center [982, 150] width 29 height 12
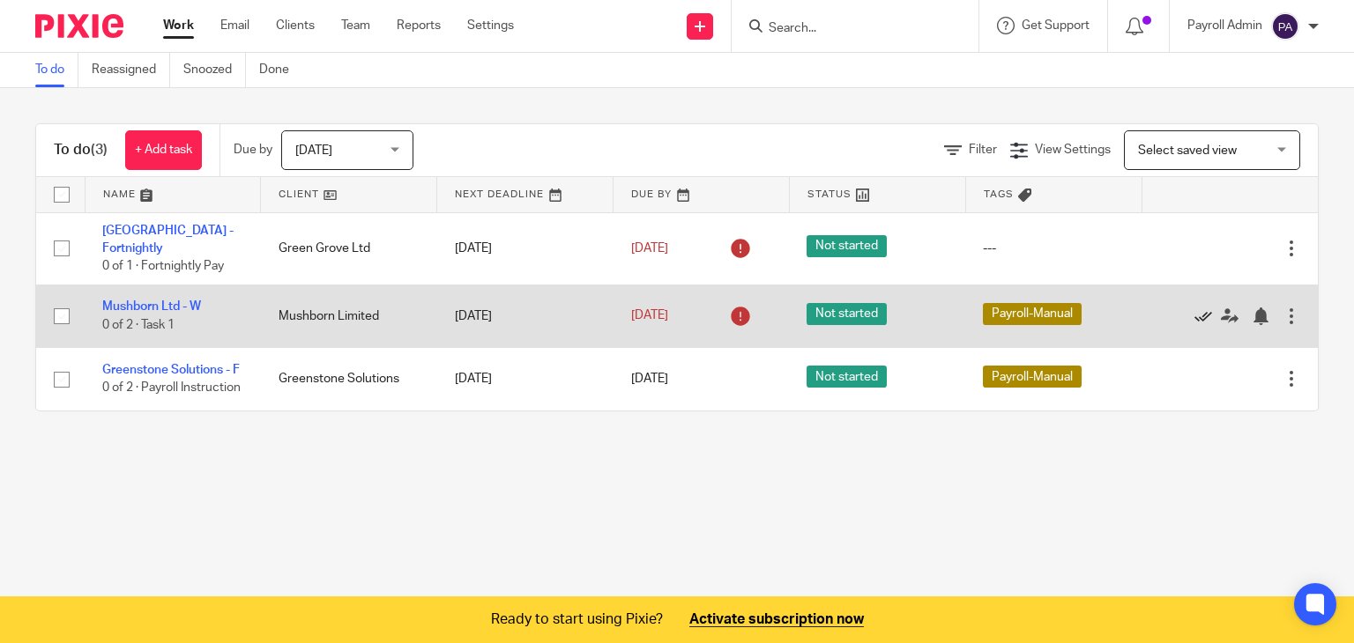
click at [1194, 315] on icon at bounding box center [1203, 317] width 18 height 18
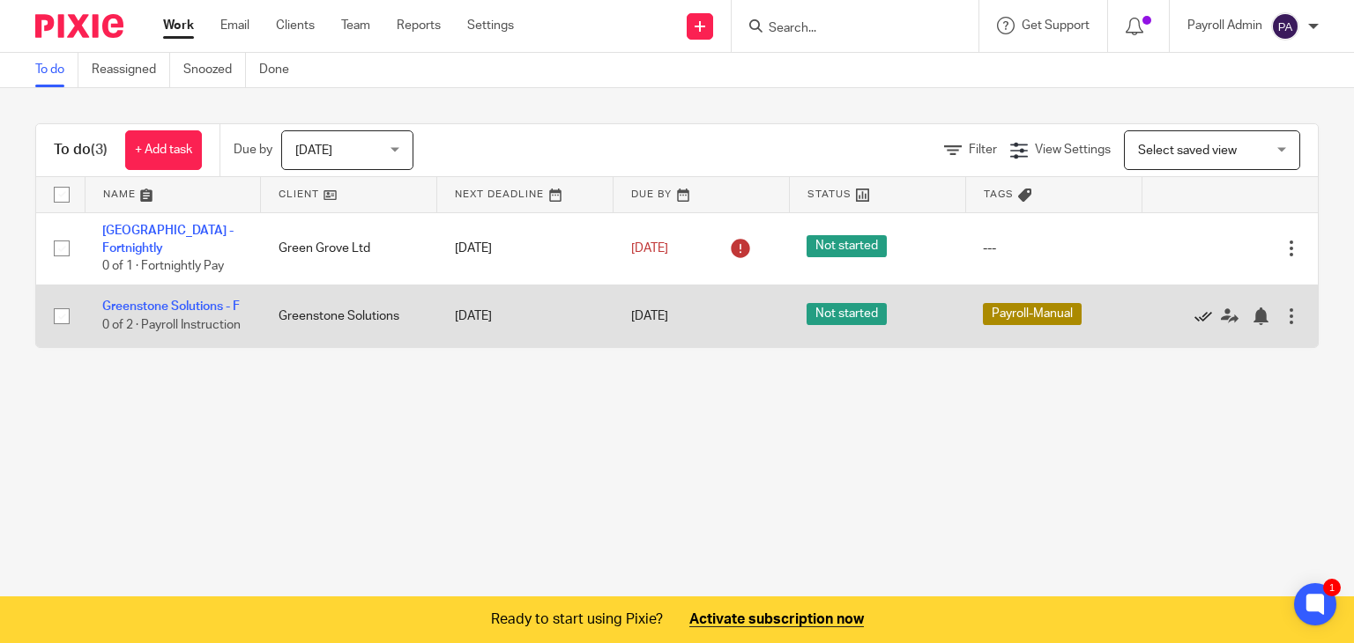
click at [1194, 324] on icon at bounding box center [1203, 317] width 18 height 18
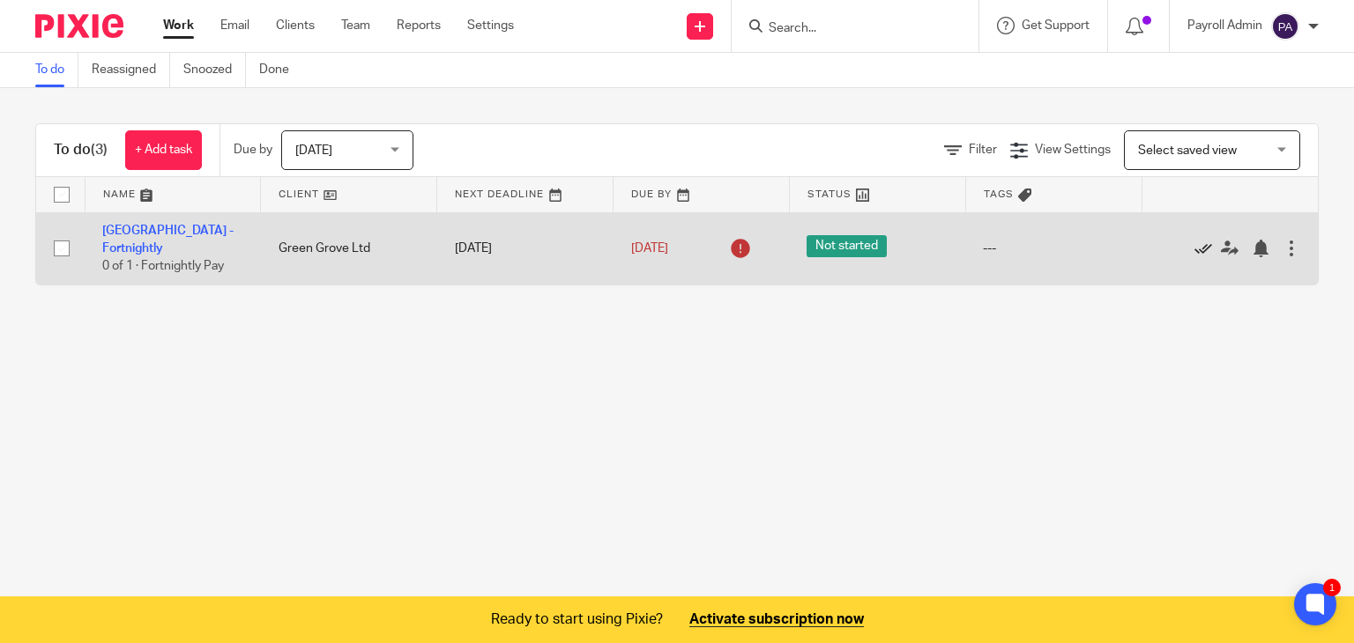
click at [1194, 244] on icon at bounding box center [1203, 249] width 18 height 18
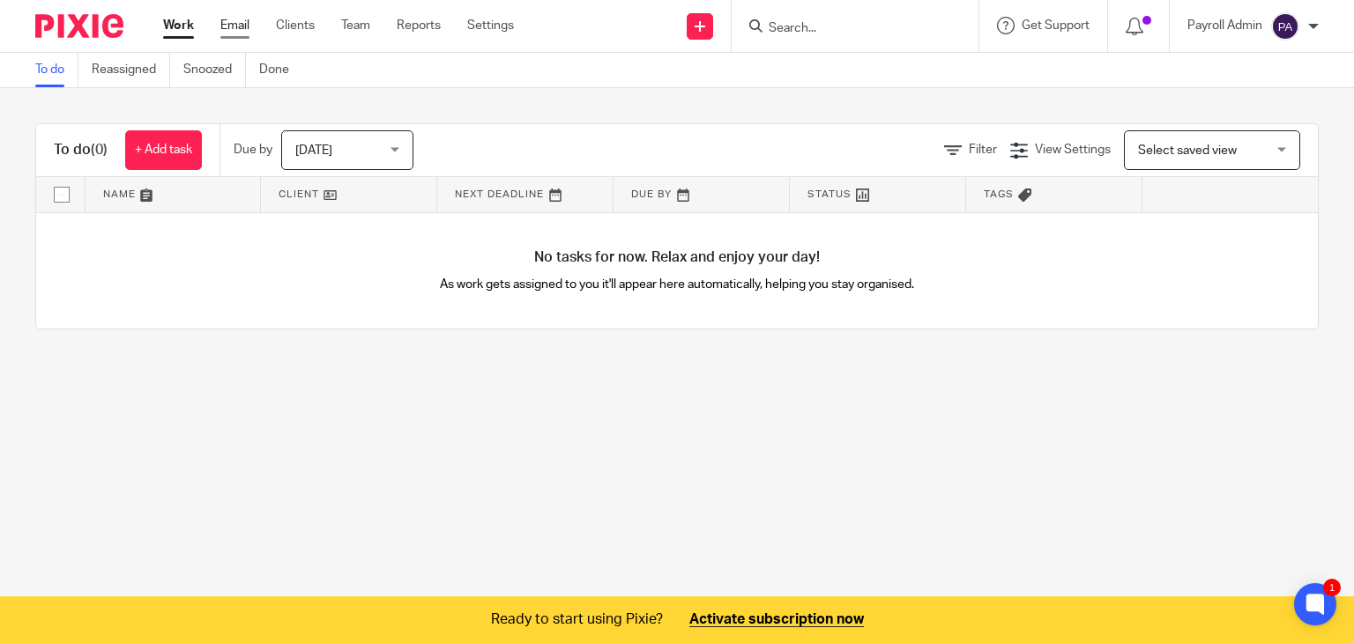
click at [239, 28] on link "Email" at bounding box center [234, 26] width 29 height 18
